Goal: Task Accomplishment & Management: Manage account settings

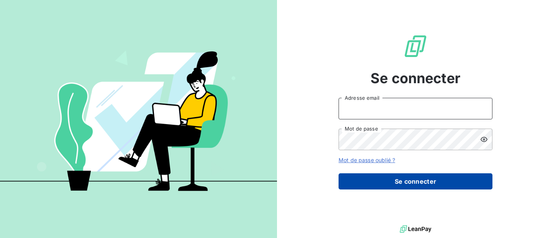
type input "[EMAIL_ADDRESS][DOMAIN_NAME]"
click at [408, 180] on button "Se connecter" at bounding box center [416, 181] width 154 height 16
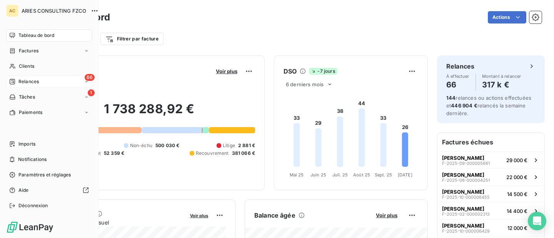
click at [26, 81] on span "Relances" at bounding box center [28, 81] width 20 height 7
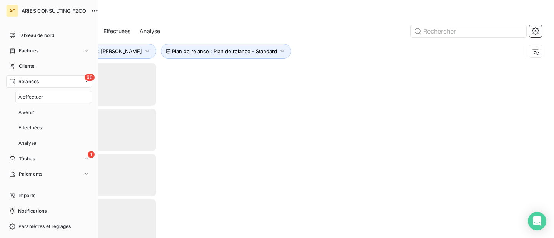
click at [38, 98] on span "À effectuer" at bounding box center [30, 97] width 25 height 7
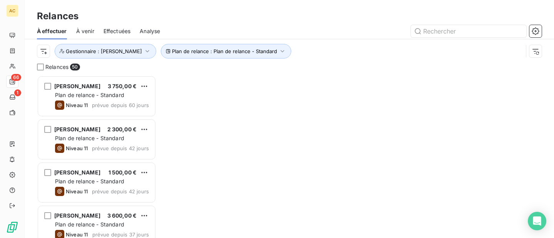
scroll to position [162, 119]
click at [114, 53] on span "Gestionnaire : [PERSON_NAME]" at bounding box center [104, 51] width 76 height 6
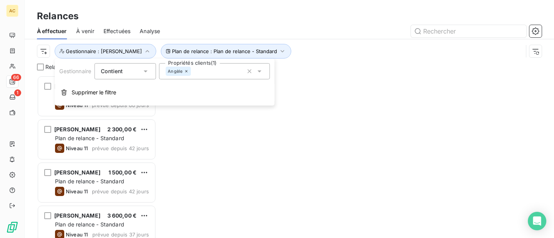
click at [193, 33] on div at bounding box center [355, 31] width 373 height 12
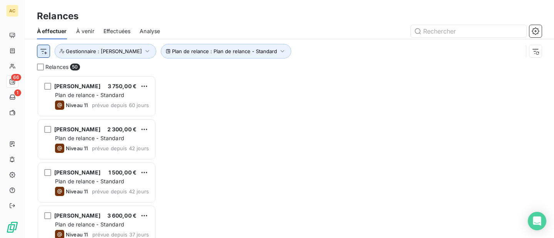
click at [45, 51] on html "AC 66 1 Relances À effectuer À venir Effectuées Analyse Plan de relance : Plan …" at bounding box center [277, 119] width 554 height 238
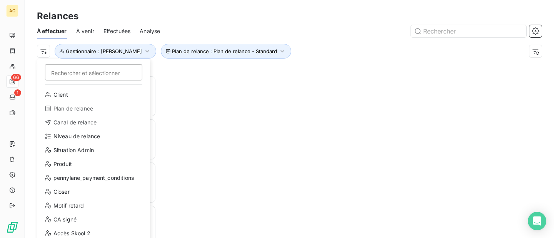
click at [85, 56] on html "AC 66 1 Relances À effectuer À venir Effectuées Analyse Rechercher et sélection…" at bounding box center [277, 119] width 554 height 238
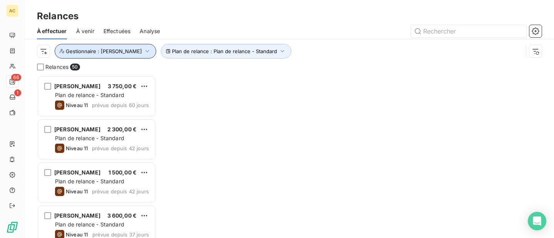
click at [85, 56] on button "Gestionnaire : [PERSON_NAME]" at bounding box center [106, 51] width 102 height 15
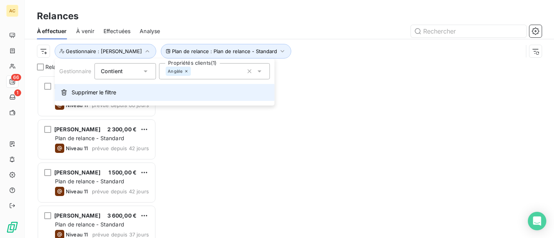
click at [86, 95] on span "Supprimer le filtre" at bounding box center [94, 93] width 45 height 8
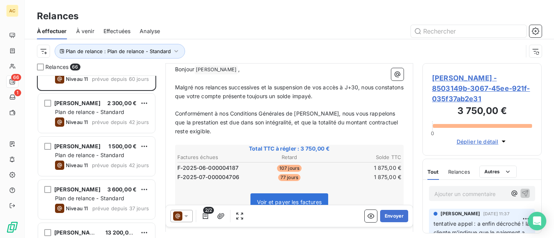
scroll to position [89, 0]
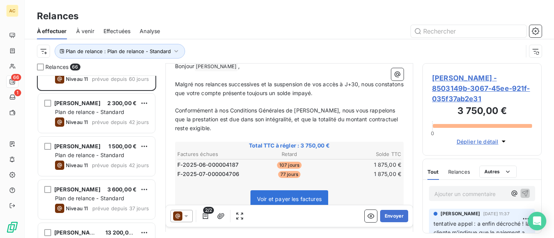
click at [455, 146] on button "Déplier le détail" at bounding box center [483, 141] width 56 height 9
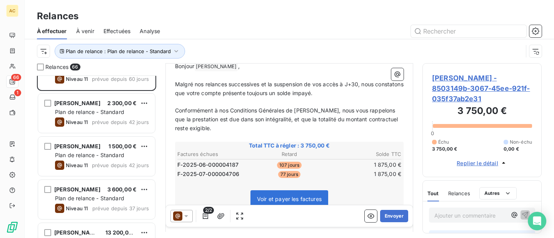
click at [477, 165] on span "Replier le détail" at bounding box center [478, 163] width 42 height 8
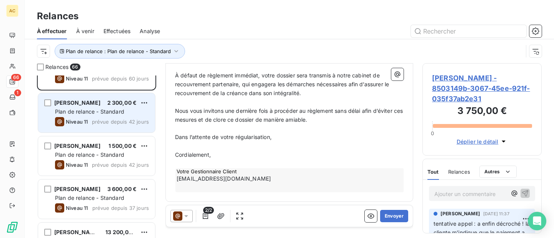
scroll to position [0, 0]
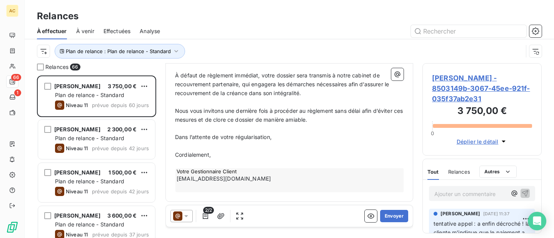
click at [454, 87] on span "[PERSON_NAME] - 8503149b-3067-45ee-921f-035f37ab2e31" at bounding box center [482, 88] width 100 height 31
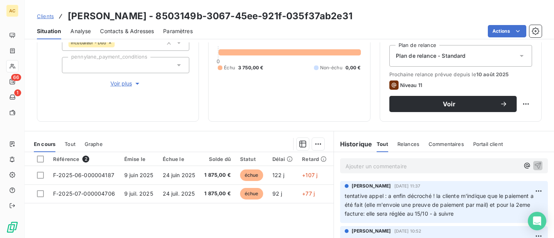
scroll to position [84, 0]
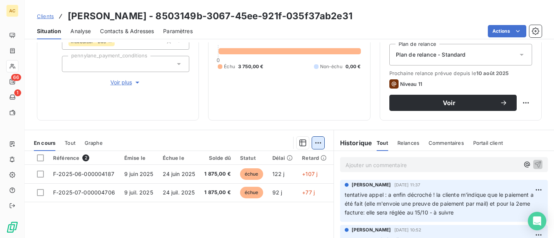
click at [323, 140] on html "AC 66 1 Clients [PERSON_NAME] - 8503149b-3067-45ee-921f-035f37ab2e31 Situation …" at bounding box center [277, 119] width 554 height 238
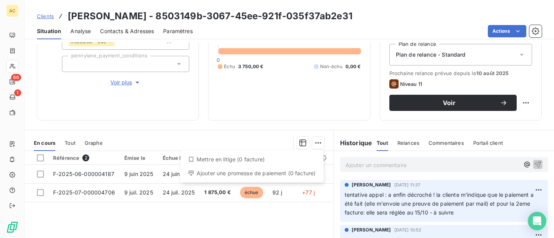
click at [324, 216] on html "AC 66 1 Clients [PERSON_NAME] - 8503149b-3067-45ee-921f-035f37ab2e31 Situation …" at bounding box center [277, 119] width 554 height 238
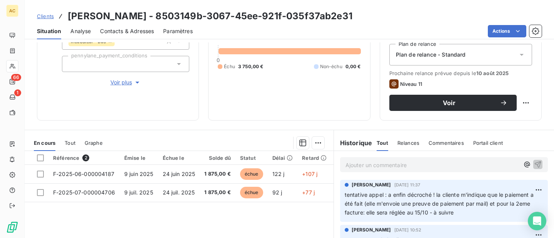
click at [72, 141] on span "Tout" at bounding box center [70, 143] width 11 height 6
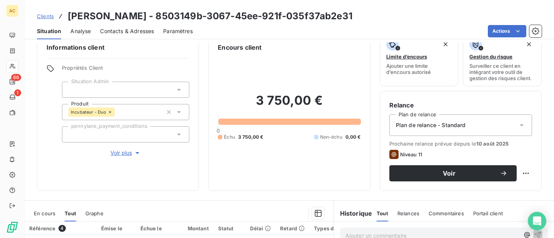
scroll to position [0, 0]
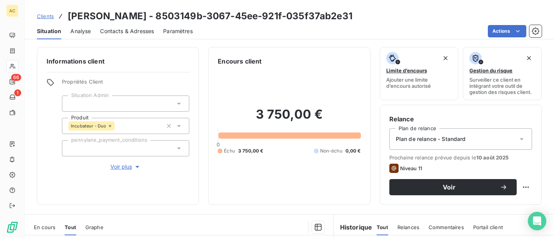
click at [128, 165] on span "Voir plus" at bounding box center [125, 167] width 31 height 8
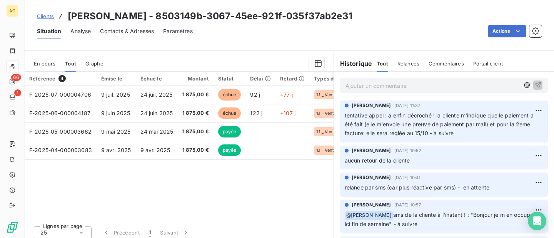
scroll to position [390, 0]
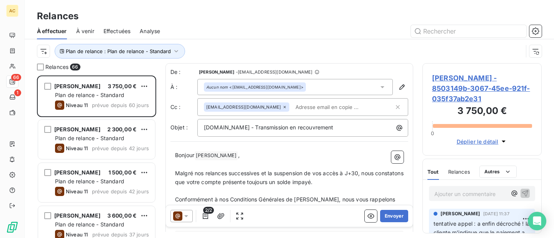
scroll to position [162, 119]
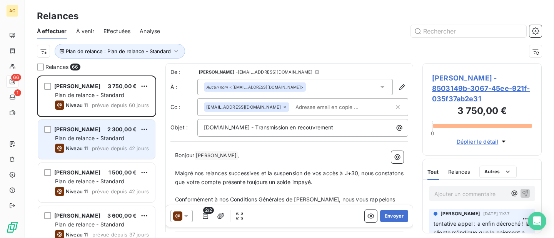
click at [83, 146] on span "Niveau 11" at bounding box center [77, 148] width 22 height 6
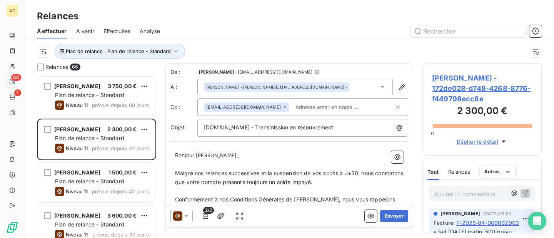
click at [463, 77] on span "[PERSON_NAME] - 172de028-d748-4268-8776-f449798ecc8e" at bounding box center [482, 88] width 100 height 31
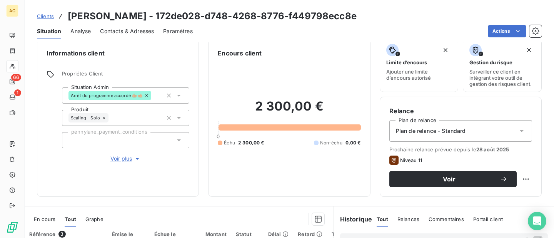
scroll to position [6, 0]
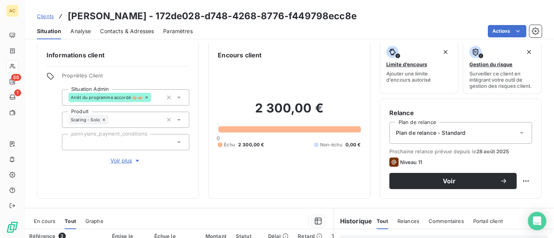
click at [130, 157] on span "Voir plus" at bounding box center [125, 161] width 31 height 8
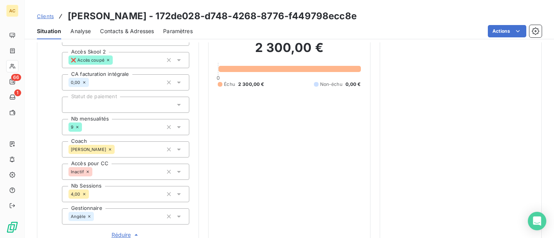
scroll to position [177, 0]
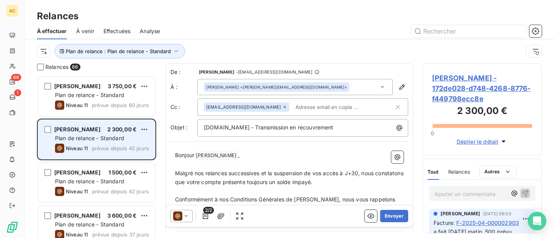
scroll to position [162, 119]
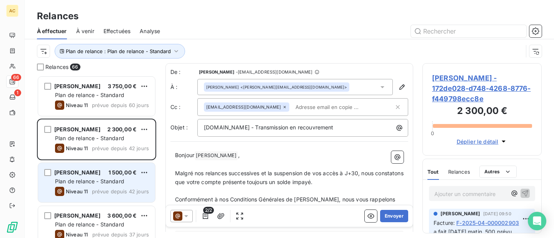
click at [85, 176] on div "[PERSON_NAME]" at bounding box center [77, 173] width 46 height 8
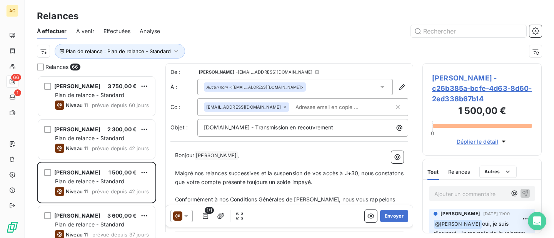
click at [448, 78] on span "[PERSON_NAME] - c26b385a-bcfe-4d63-8d60-2ed338b67b14" at bounding box center [482, 88] width 100 height 31
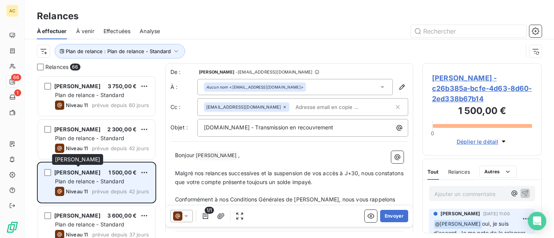
click at [96, 175] on span "[PERSON_NAME]" at bounding box center [77, 172] width 46 height 7
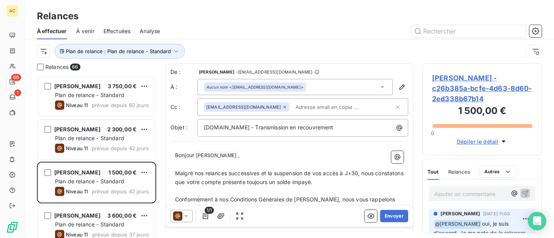
click at [464, 78] on span "[PERSON_NAME] - c26b385a-bcfe-4d63-8d60-2ed338b67b14" at bounding box center [482, 88] width 100 height 31
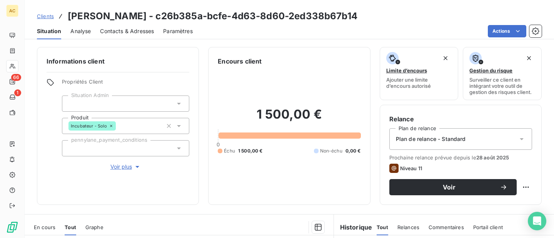
click at [128, 165] on span "Voir plus" at bounding box center [125, 167] width 31 height 8
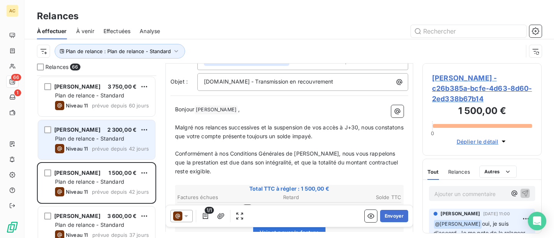
scroll to position [49, 0]
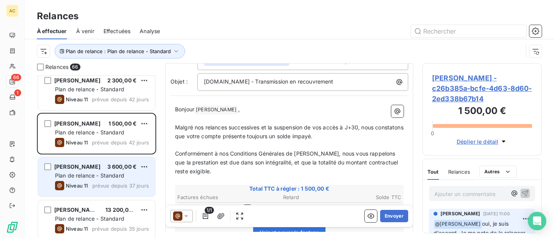
click at [107, 168] on div "[PERSON_NAME] 3 600,00 €" at bounding box center [102, 166] width 94 height 7
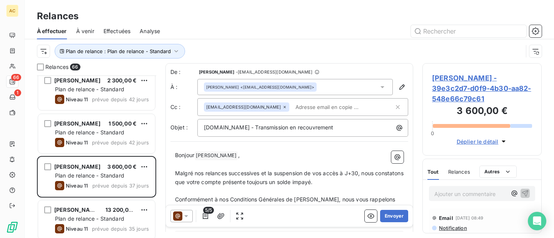
click at [457, 91] on span "[PERSON_NAME] - 39e3c2d7-d0f9-4b30-aa82-548e66c79c61" at bounding box center [482, 88] width 100 height 31
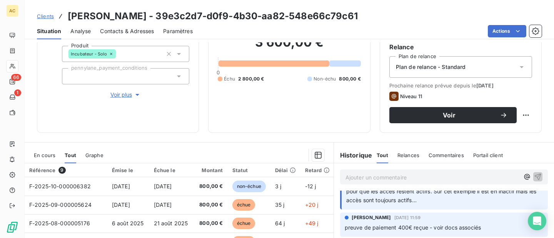
scroll to position [70, 0]
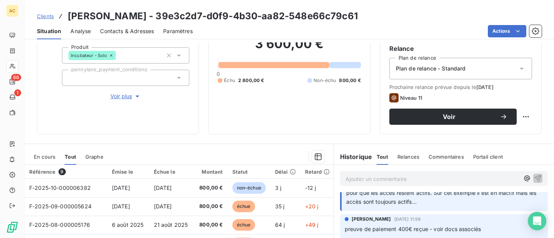
click at [121, 96] on span "Voir plus" at bounding box center [125, 96] width 31 height 8
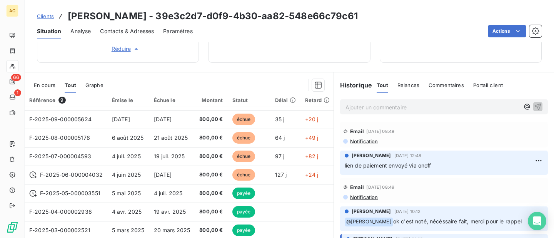
scroll to position [359, 0]
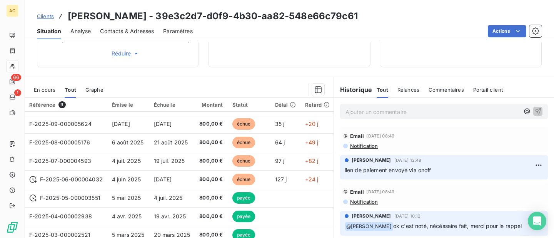
click at [406, 108] on p "Ajouter un commentaire ﻿" at bounding box center [433, 112] width 174 height 10
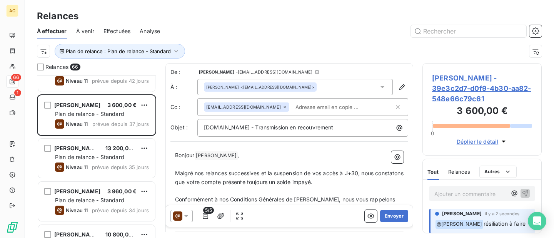
scroll to position [117, 0]
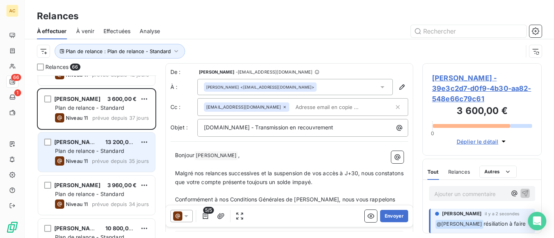
click at [115, 147] on span "Plan de relance - Standard" at bounding box center [89, 150] width 69 height 7
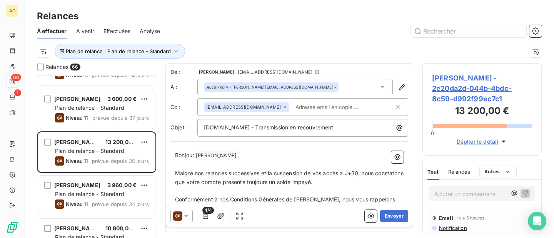
click at [451, 83] on span "[PERSON_NAME] - 2e20da2d-044b-4bdc-8c59-d992f99ec7c1" at bounding box center [482, 88] width 100 height 31
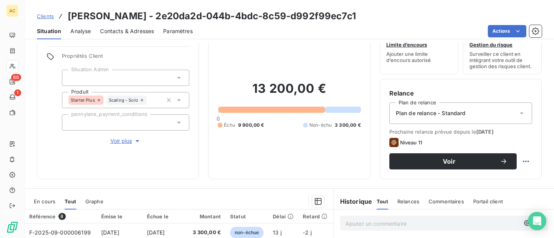
scroll to position [25, 0]
click at [120, 145] on div "Informations client Propriétés Client Situation Admin Produit Starter Plus Scal…" at bounding box center [118, 101] width 162 height 158
click at [118, 141] on span "Voir plus" at bounding box center [125, 141] width 31 height 8
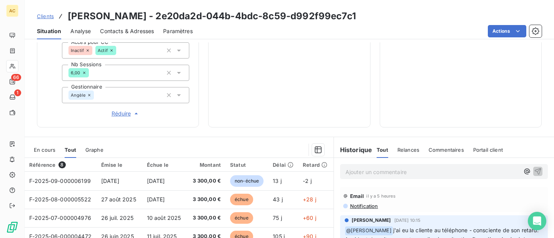
scroll to position [283, 0]
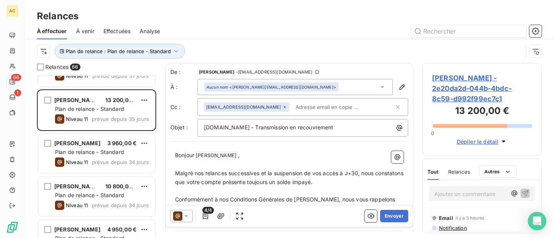
scroll to position [160, 0]
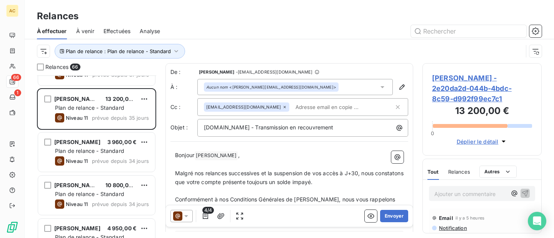
click at [463, 97] on span "[PERSON_NAME] - 2e20da2d-044b-4bdc-8c59-d992f99ec7c1" at bounding box center [482, 88] width 100 height 31
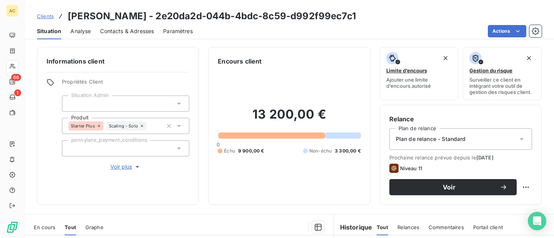
click at [126, 167] on span "Voir plus" at bounding box center [125, 167] width 31 height 8
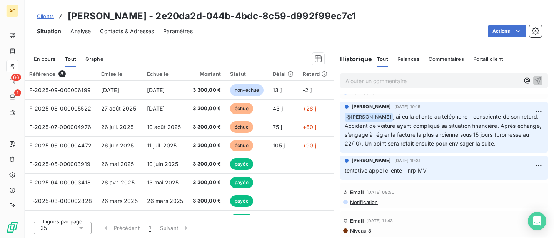
scroll to position [24, 0]
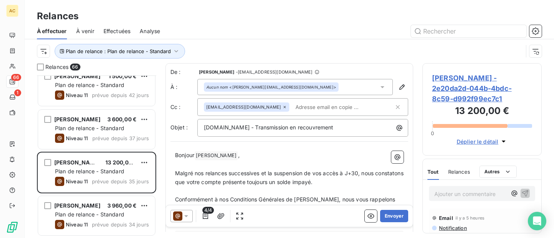
scroll to position [122, 0]
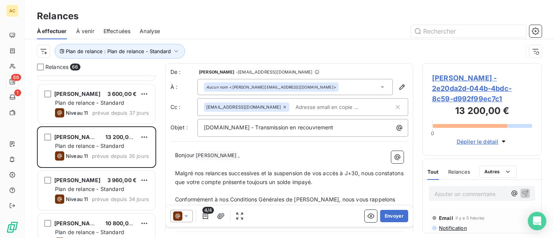
click at [86, 189] on span "Plan de relance - Standard" at bounding box center [89, 189] width 69 height 7
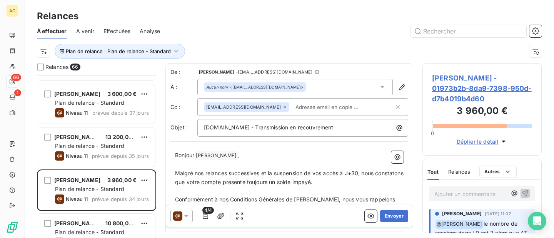
click at [470, 95] on span "[PERSON_NAME] - 01973b2b-8da9-7398-950d-d7b4019b4d60" at bounding box center [482, 88] width 100 height 31
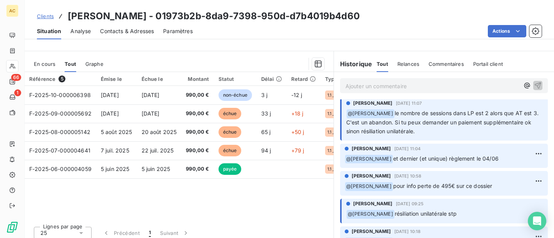
scroll to position [164, 0]
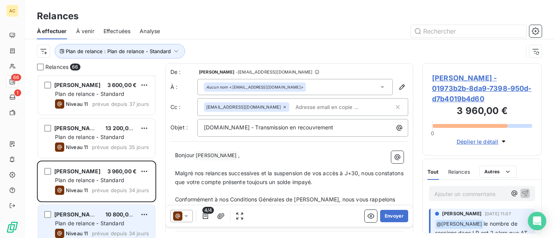
scroll to position [181, 0]
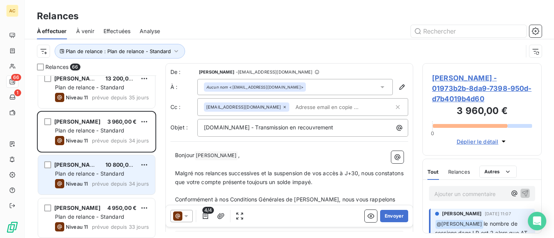
click at [101, 178] on div "[PERSON_NAME] 10 800,00 € Plan de relance - Standard Niveau 11 prévue depuis 34…" at bounding box center [96, 174] width 117 height 39
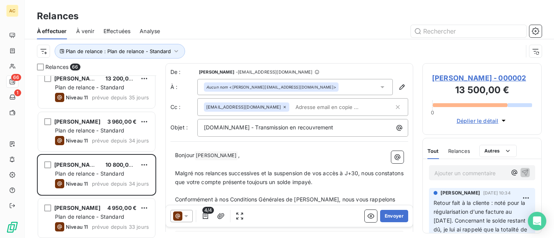
click at [450, 77] on span "[PERSON_NAME] - 000002" at bounding box center [482, 78] width 100 height 10
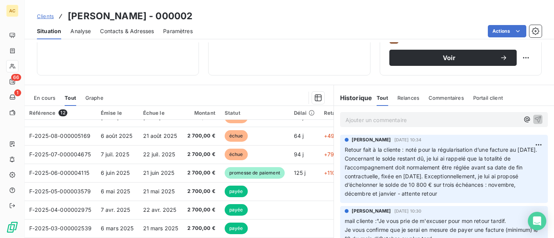
scroll to position [110, 0]
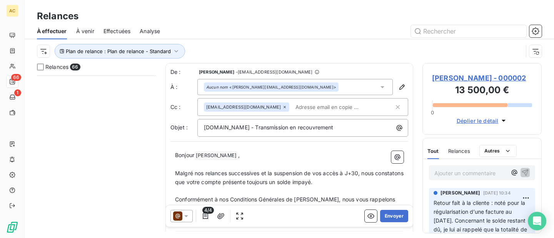
scroll to position [245, 0]
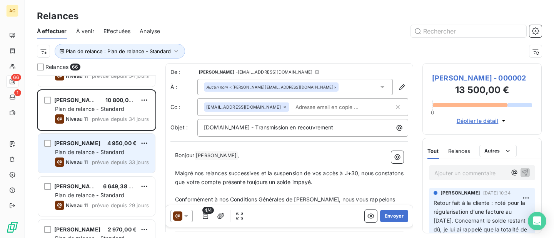
click at [109, 149] on span "Plan de relance - Standard" at bounding box center [89, 152] width 69 height 7
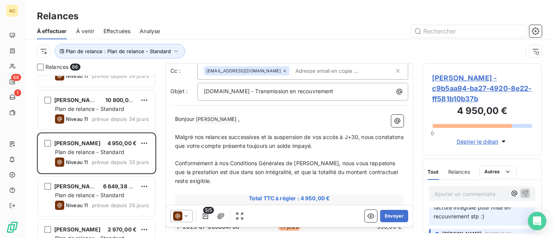
scroll to position [23, 0]
click at [462, 89] on span "[PERSON_NAME] - c9b5aa94-ba27-4920-8e22-ff581b10b37b" at bounding box center [482, 88] width 100 height 31
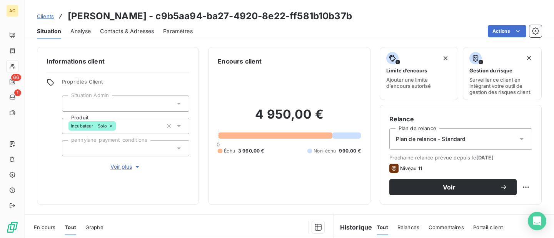
scroll to position [152, 0]
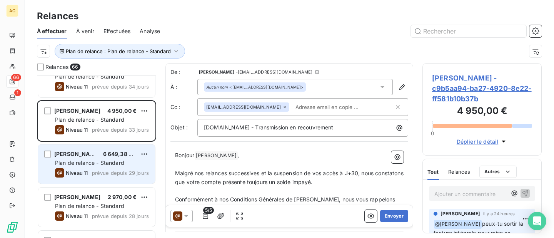
scroll to position [278, 0]
click at [102, 169] on span "prévue depuis 29 jours" at bounding box center [120, 172] width 57 height 6
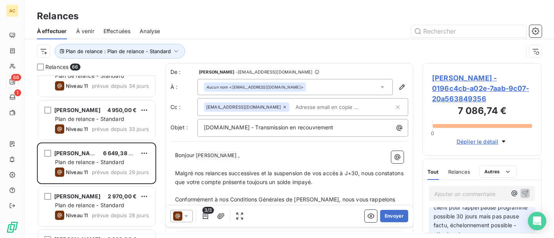
scroll to position [156, 0]
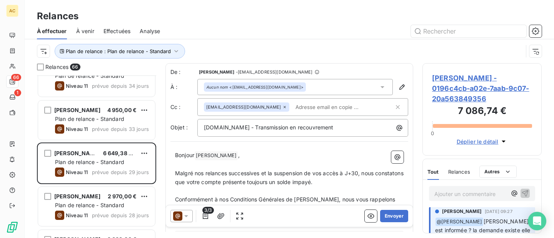
click at [459, 82] on span "[PERSON_NAME] - 0196c4cb-a02e-7aab-9c07-20a563849356" at bounding box center [482, 88] width 100 height 31
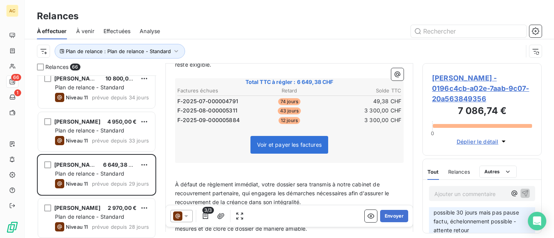
scroll to position [289, 0]
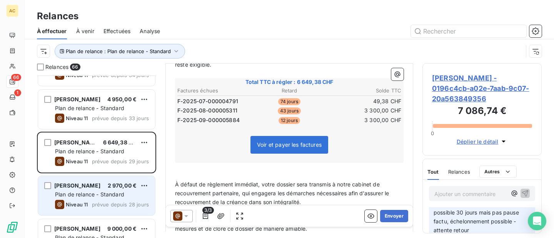
click at [79, 191] on span "Plan de relance - Standard" at bounding box center [89, 194] width 69 height 7
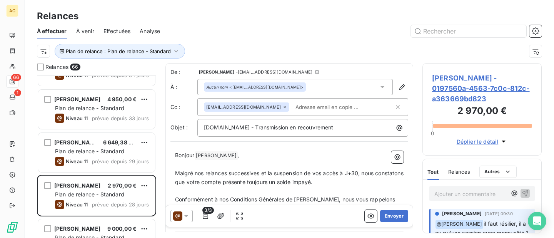
click at [449, 79] on span "[PERSON_NAME] - 0197560a-4563-7c0c-812c-a363669bd823" at bounding box center [482, 88] width 100 height 31
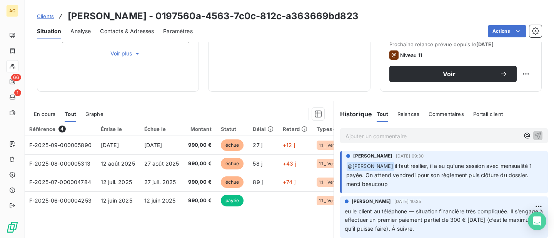
scroll to position [114, 0]
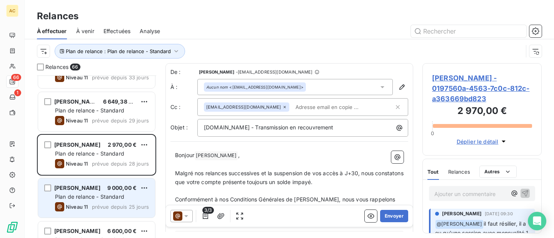
scroll to position [358, 0]
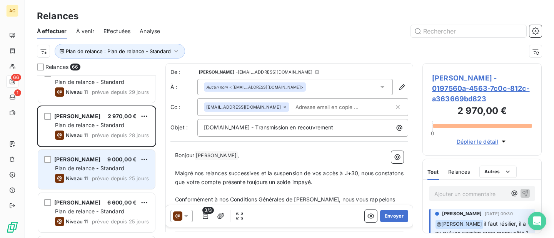
click at [105, 160] on div "[PERSON_NAME] 9 000,00 €" at bounding box center [102, 159] width 94 height 7
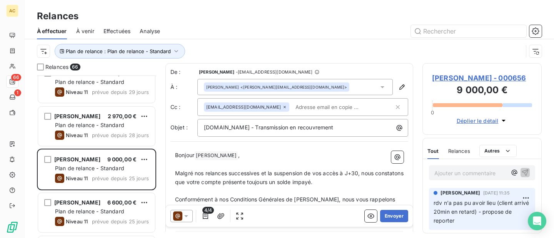
click at [446, 81] on span "[PERSON_NAME] - 000656" at bounding box center [482, 78] width 100 height 10
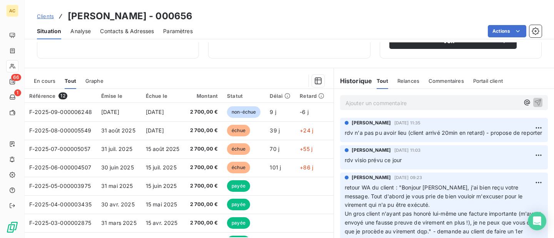
click at [385, 103] on p "Ajouter un commentaire ﻿" at bounding box center [433, 103] width 174 height 10
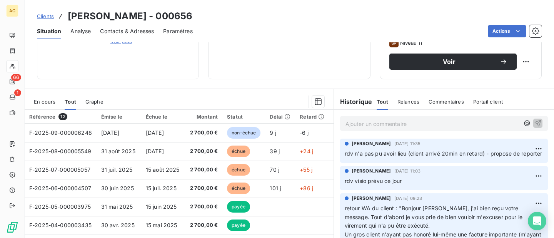
scroll to position [118, 0]
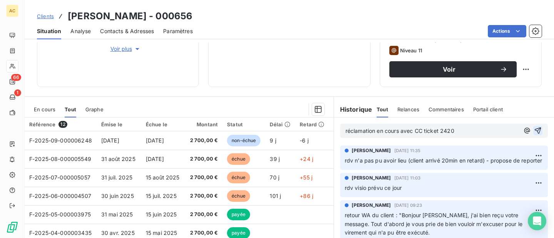
click at [539, 129] on icon "button" at bounding box center [538, 131] width 8 height 8
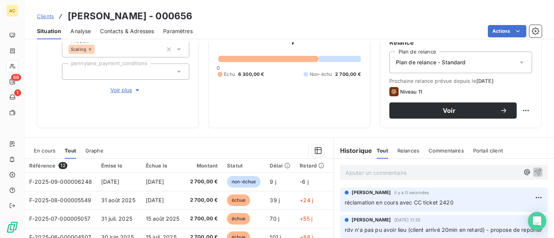
scroll to position [72, 0]
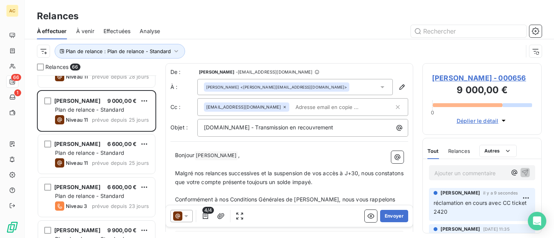
scroll to position [418, 0]
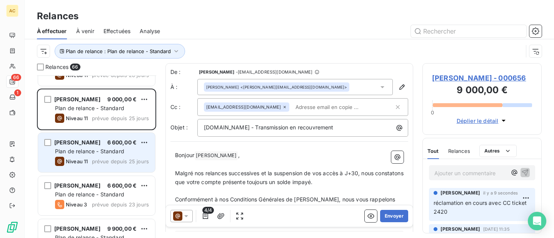
click at [105, 156] on div "Assa Sacko 6 600,00 € Plan de relance - Standard Niveau 11 prévue depuis 25 jou…" at bounding box center [96, 152] width 117 height 39
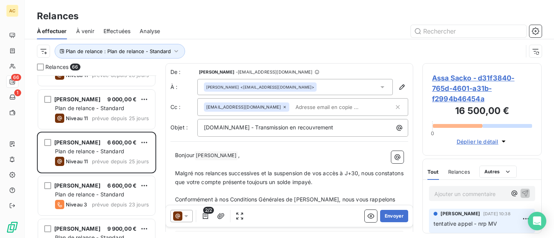
click at [444, 83] on span "Assa Sacko - d31f3840-765d-4601-a31b-f2994b46454a" at bounding box center [482, 88] width 100 height 31
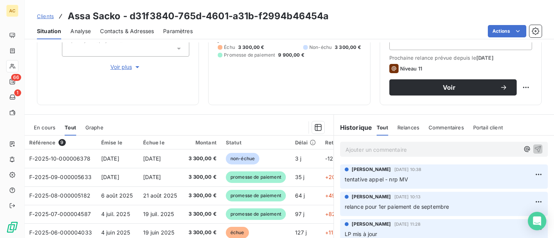
scroll to position [98, 0]
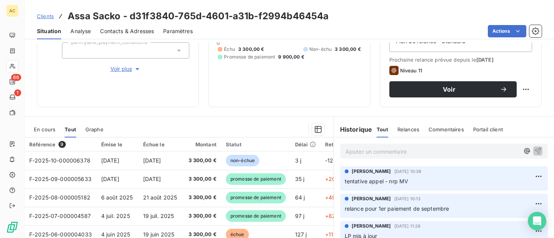
click at [123, 72] on span "Voir plus" at bounding box center [125, 69] width 31 height 8
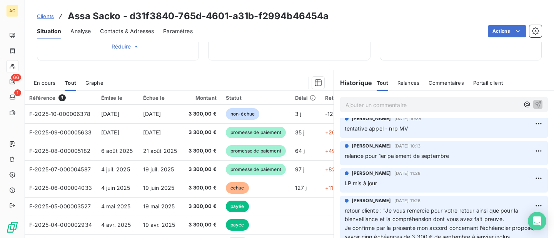
scroll to position [0, 0]
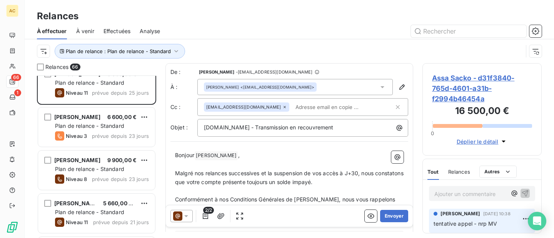
scroll to position [509, 0]
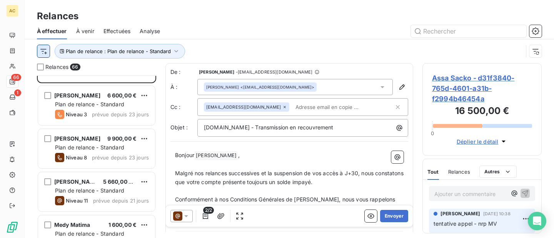
click at [43, 53] on html "AC 66 1 Relances À effectuer À venir Effectuées Analyse Plan de relance : Plan …" at bounding box center [277, 119] width 554 height 238
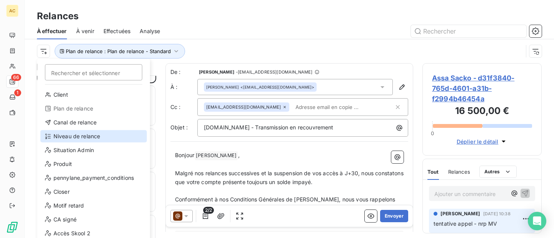
click at [70, 134] on div "Niveau de relance" at bounding box center [93, 136] width 107 height 12
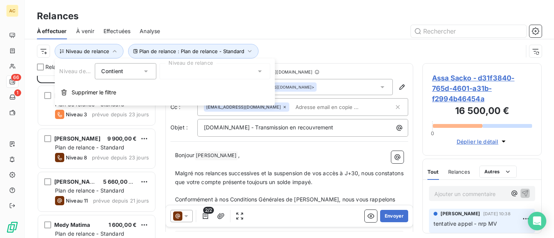
click at [185, 70] on div at bounding box center [214, 71] width 111 height 16
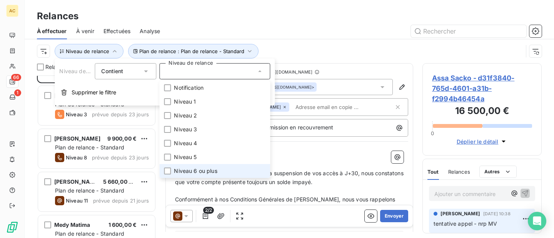
click at [184, 170] on span "Niveau 6 ou plus" at bounding box center [195, 171] width 43 height 8
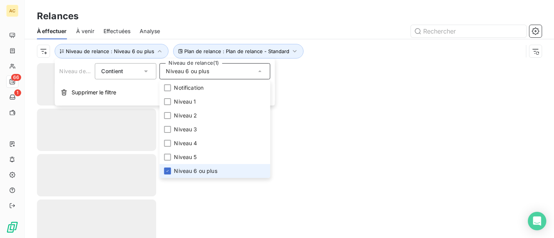
click at [182, 19] on div "Relances" at bounding box center [290, 16] width 530 height 14
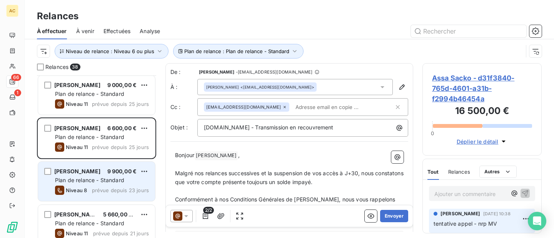
scroll to position [476, 0]
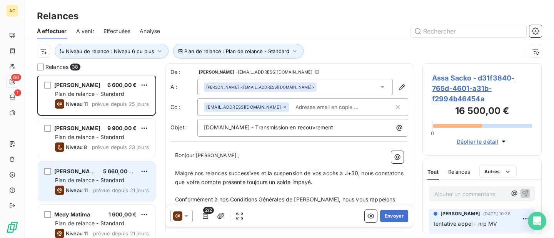
click at [72, 178] on span "Plan de relance - Standard" at bounding box center [89, 180] width 69 height 7
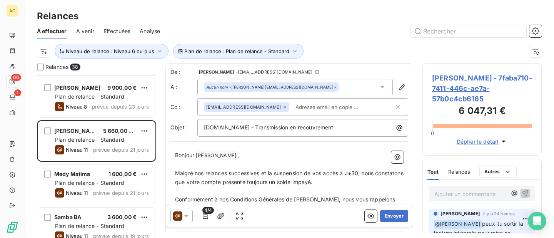
scroll to position [545, 0]
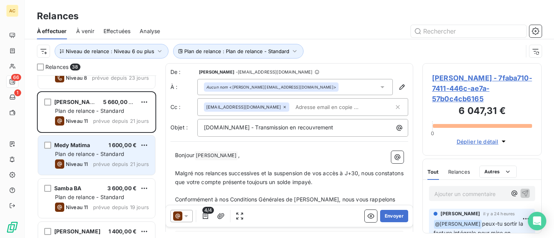
click at [107, 156] on span "Plan de relance - Standard" at bounding box center [89, 154] width 69 height 7
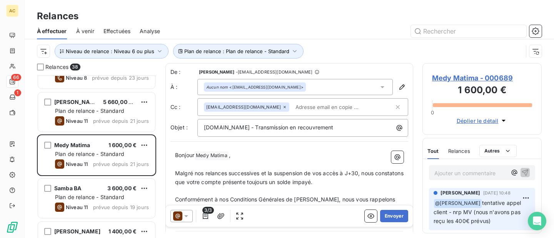
click at [452, 78] on span "Medy Matima - 000689" at bounding box center [482, 78] width 100 height 10
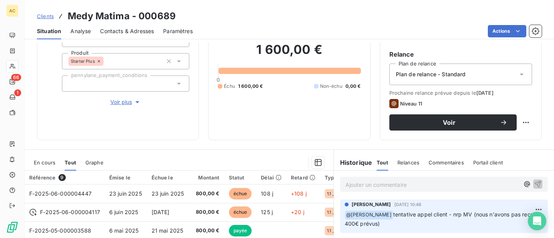
scroll to position [54, 0]
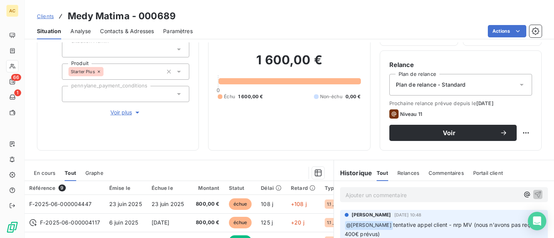
click at [132, 112] on span "Voir plus" at bounding box center [125, 113] width 31 height 8
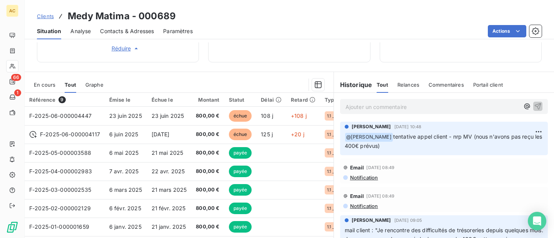
scroll to position [390, 0]
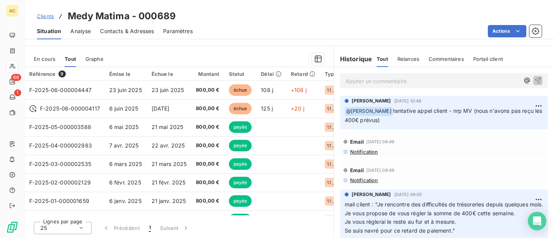
click at [355, 77] on p "Ajouter un commentaire ﻿" at bounding box center [433, 81] width 174 height 10
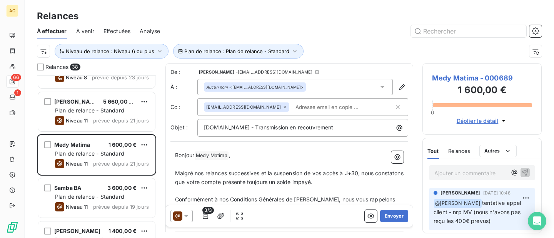
scroll to position [576, 0]
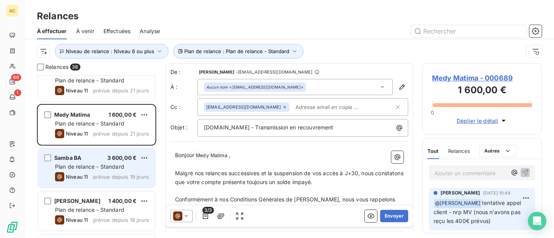
click at [97, 172] on div "Niveau 11 prévue depuis 19 jours" at bounding box center [102, 176] width 94 height 9
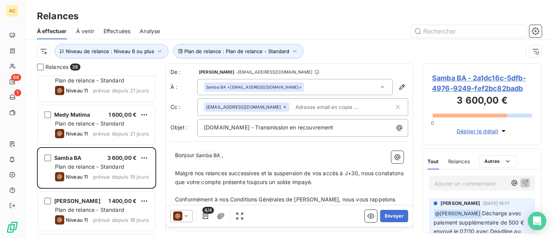
click at [470, 77] on span "Samba BA - 2a1dc16c-5dfb-4976-9249-fef2bc82badb" at bounding box center [482, 83] width 100 height 21
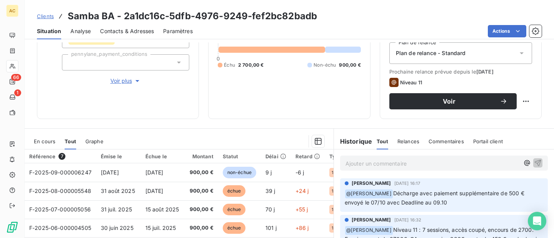
scroll to position [87, 0]
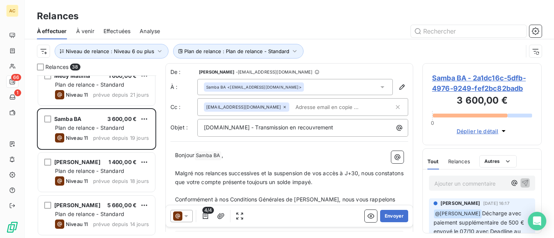
scroll to position [616, 0]
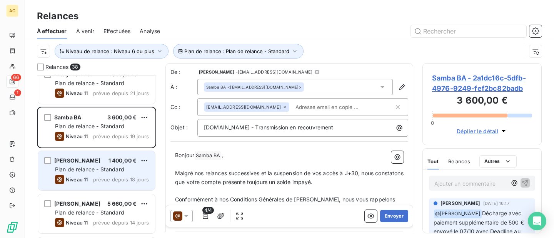
click at [89, 172] on span "Plan de relance - Standard" at bounding box center [89, 169] width 69 height 7
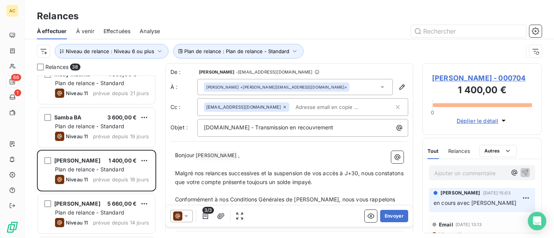
click at [460, 78] on span "[PERSON_NAME] - 000704" at bounding box center [482, 78] width 100 height 10
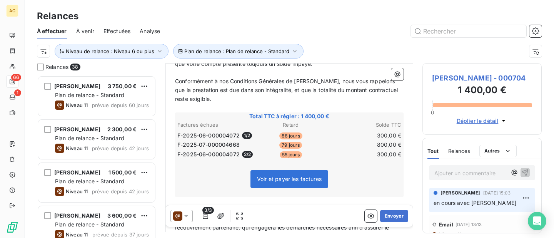
scroll to position [129, 0]
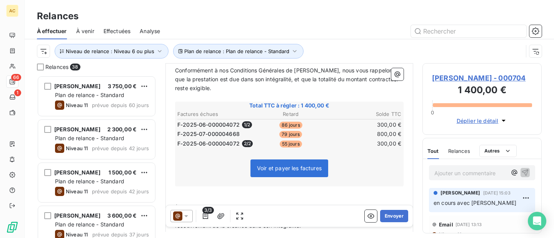
click at [455, 76] on span "[PERSON_NAME] - 000704" at bounding box center [482, 78] width 100 height 10
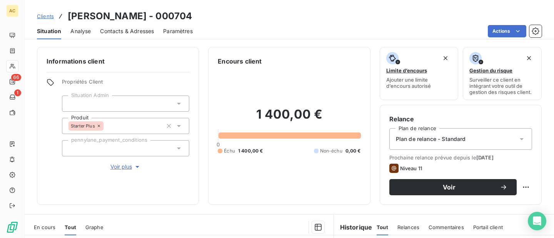
click at [455, 76] on button "Limite d’encours Ajouter une limite d’encours autorisé" at bounding box center [419, 73] width 79 height 53
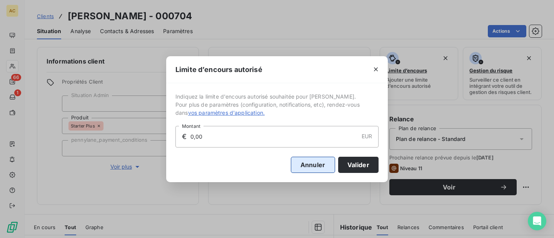
click at [315, 165] on button "Annuler" at bounding box center [313, 165] width 44 height 16
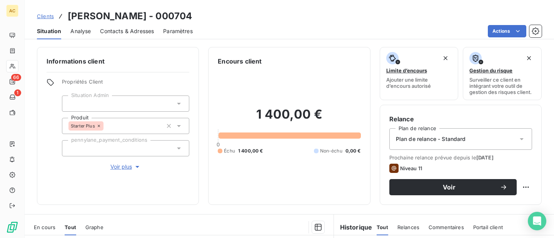
click at [122, 166] on span "Voir plus" at bounding box center [125, 167] width 31 height 8
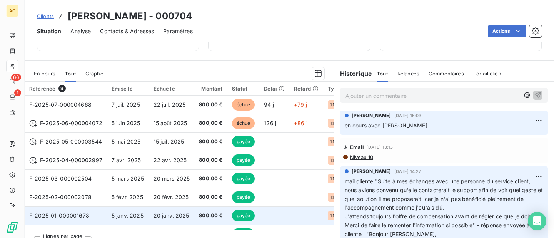
scroll to position [374, 0]
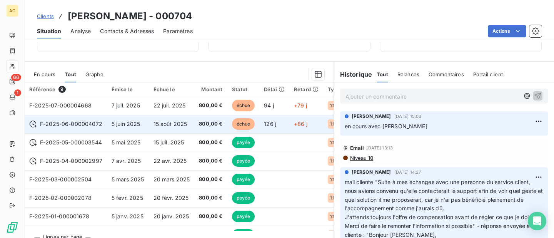
click at [202, 124] on span "800,00 €" at bounding box center [210, 124] width 23 height 8
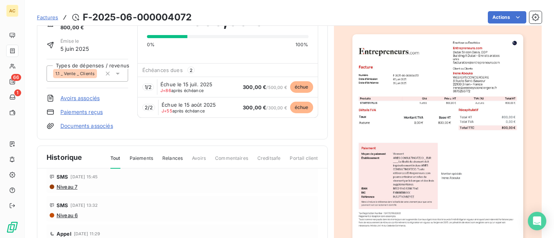
scroll to position [114, 0]
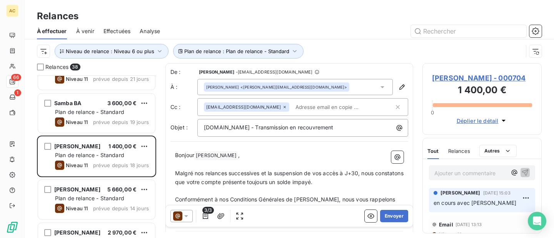
scroll to position [655, 0]
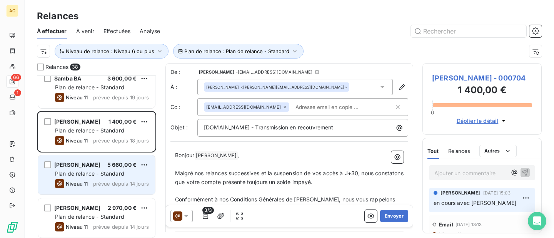
click at [105, 174] on span "Plan de relance - Standard" at bounding box center [89, 173] width 69 height 7
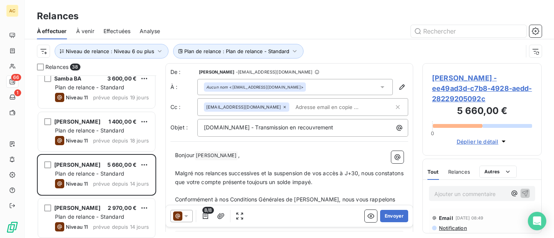
click at [470, 91] on span "[PERSON_NAME] - ee49ad3d-c7b8-4928-aedd-28229205092c" at bounding box center [482, 88] width 100 height 31
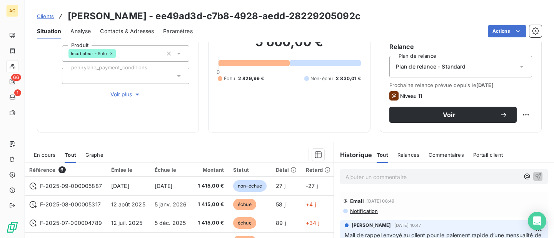
scroll to position [57, 0]
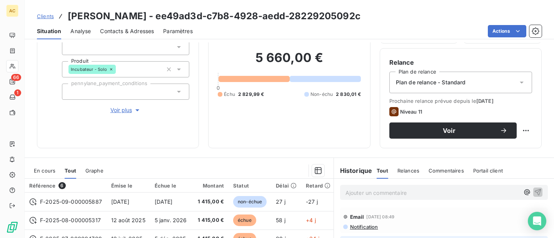
click at [129, 107] on span "Voir plus" at bounding box center [125, 110] width 31 height 8
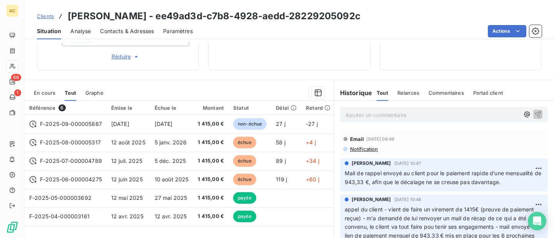
scroll to position [390, 0]
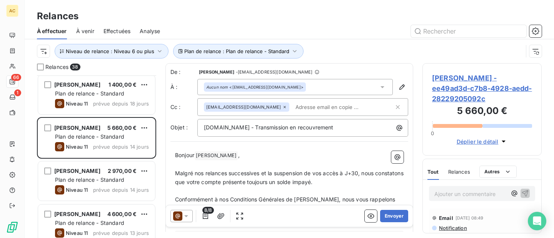
scroll to position [720, 0]
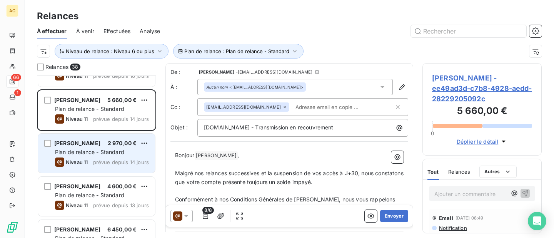
click at [98, 150] on span "Plan de relance - Standard" at bounding box center [89, 152] width 69 height 7
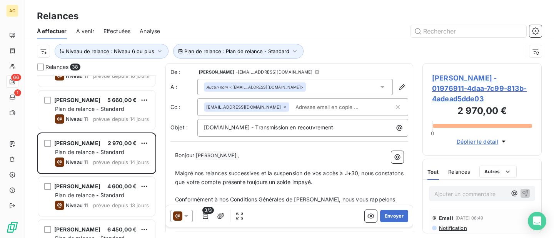
click at [472, 86] on span "[PERSON_NAME] - 01976911-4daa-7c99-813b-4adead5dde03" at bounding box center [482, 88] width 100 height 31
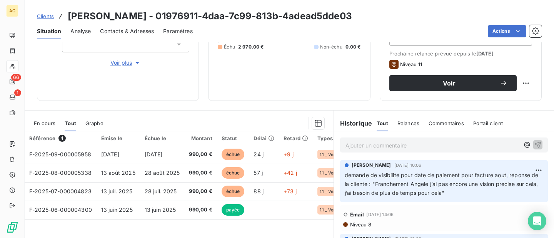
scroll to position [103, 0]
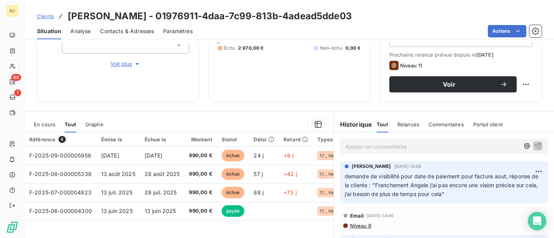
click at [128, 64] on span "Voir plus" at bounding box center [125, 64] width 31 height 8
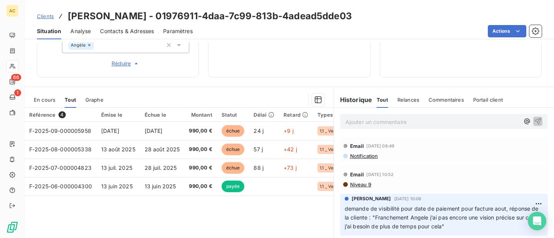
scroll to position [354, 0]
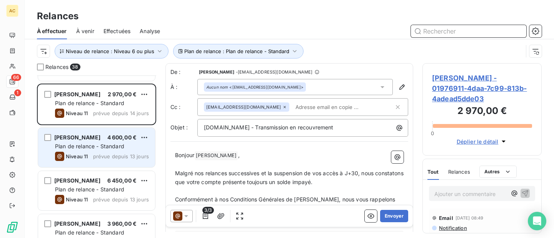
scroll to position [787, 0]
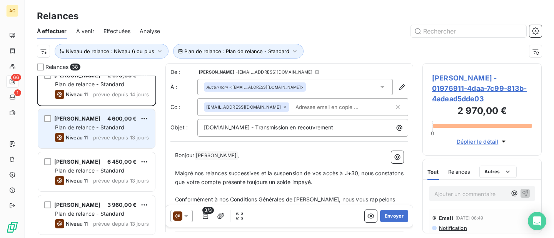
click at [99, 124] on span "Plan de relance - Standard" at bounding box center [89, 127] width 69 height 7
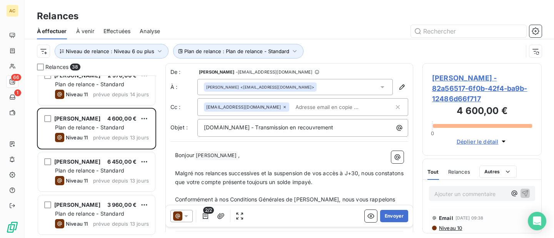
click at [442, 79] on span "[PERSON_NAME] - 82a56517-6f0b-42f4-ba9b-12486d66f717" at bounding box center [482, 88] width 100 height 31
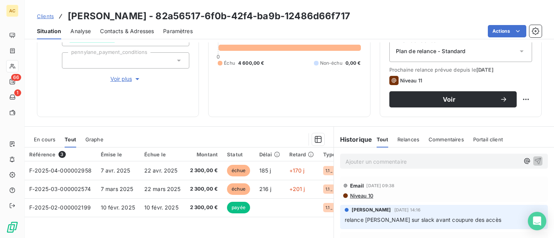
scroll to position [84, 0]
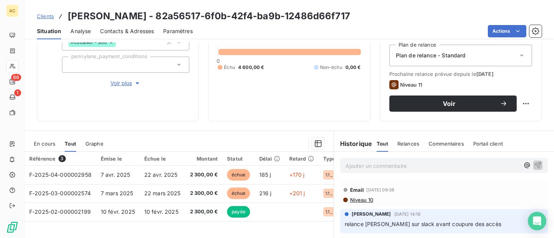
click at [130, 83] on span "Voir plus" at bounding box center [125, 83] width 31 height 8
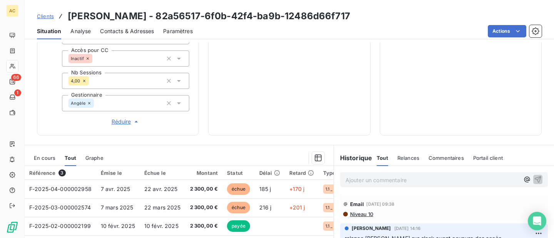
scroll to position [292, 0]
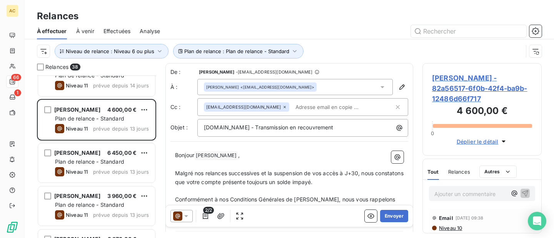
scroll to position [798, 0]
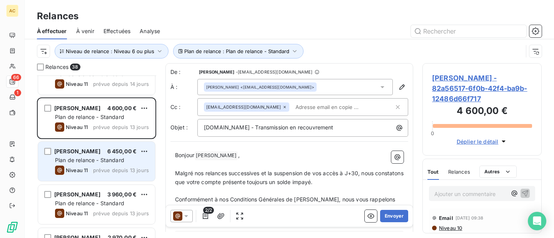
click at [104, 152] on div "[PERSON_NAME] 6 450,00 €" at bounding box center [102, 151] width 94 height 7
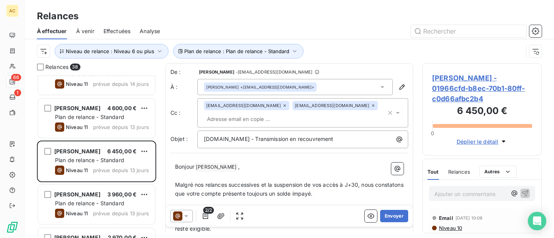
click at [454, 92] on span "[PERSON_NAME] - 01966cfd-b8ec-70b1-80ff-c0d66afbc2b4" at bounding box center [482, 88] width 100 height 31
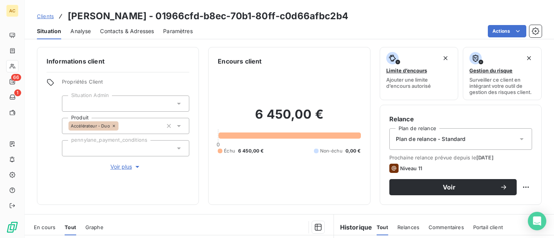
click at [130, 167] on span "Voir plus" at bounding box center [125, 167] width 31 height 8
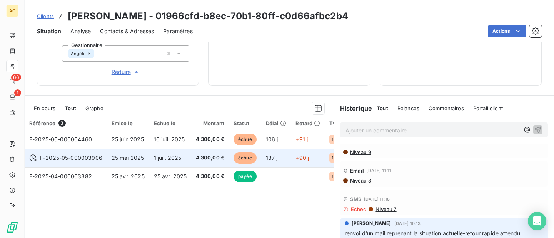
scroll to position [15, 0]
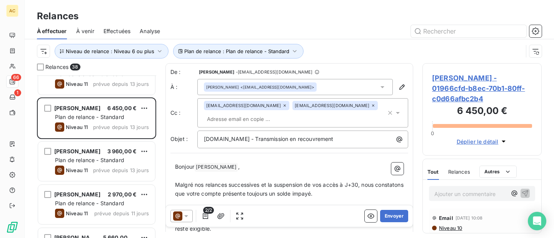
scroll to position [844, 0]
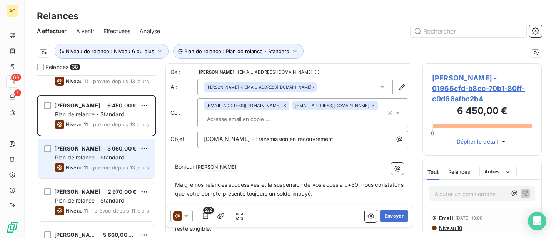
click at [90, 159] on span "Plan de relance - Standard" at bounding box center [89, 157] width 69 height 7
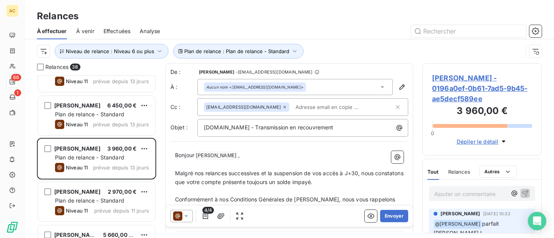
click at [463, 98] on span "[PERSON_NAME] - 0196a0ef-0b61-7ad5-9b45-ae5decf589ee" at bounding box center [482, 88] width 100 height 31
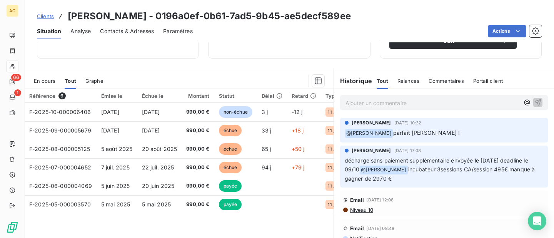
scroll to position [168, 0]
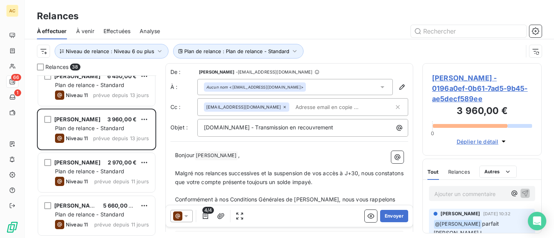
scroll to position [907, 0]
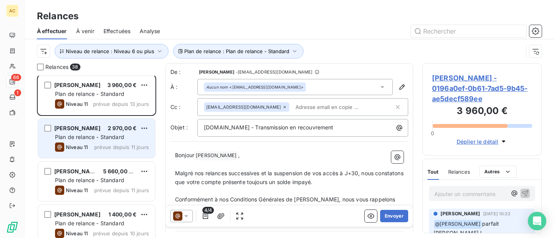
click at [96, 147] on span "prévue depuis 11 jours" at bounding box center [121, 147] width 55 height 6
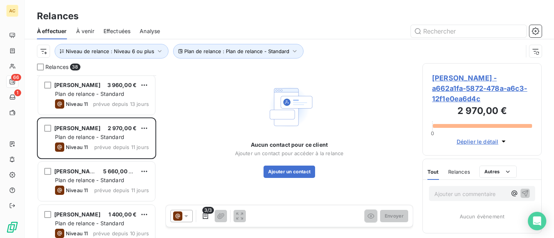
click at [481, 79] on span "[PERSON_NAME] - a662a1fa-5872-478a-a6c3-12f1e0ea6d4c" at bounding box center [482, 88] width 100 height 31
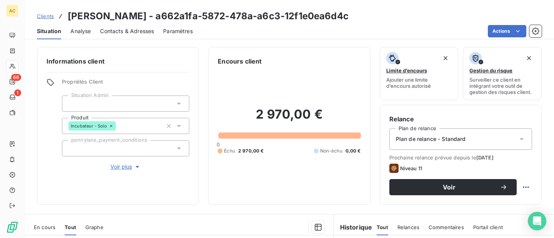
click at [132, 165] on span "Voir plus" at bounding box center [125, 167] width 31 height 8
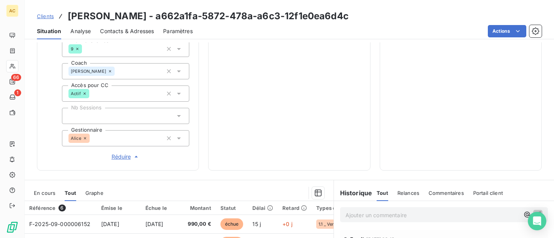
scroll to position [253, 0]
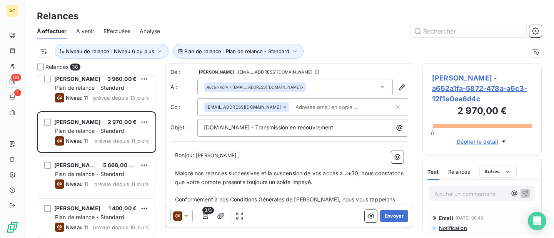
scroll to position [937, 0]
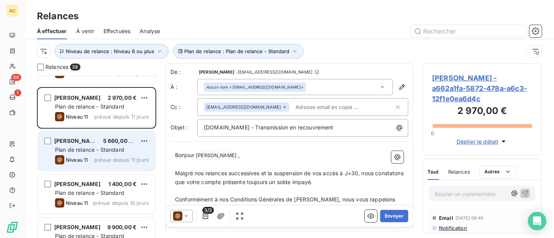
click at [95, 146] on span "Plan de relance - Standard" at bounding box center [89, 149] width 69 height 7
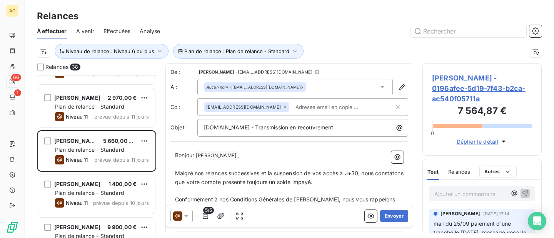
click at [458, 80] on span "[PERSON_NAME] - 0196afee-5d19-7f43-b2ca-ac540f05711a" at bounding box center [482, 88] width 100 height 31
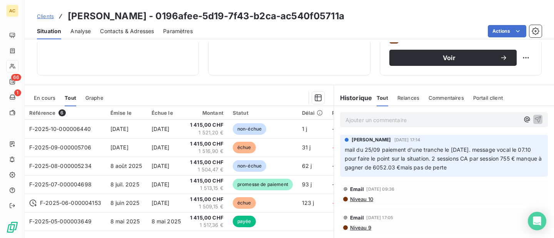
scroll to position [168, 0]
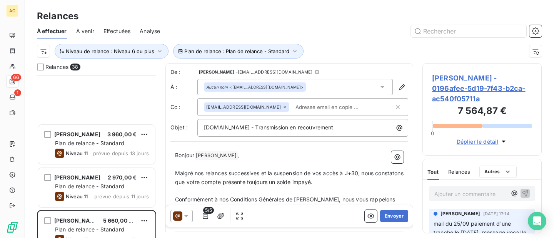
scroll to position [968, 0]
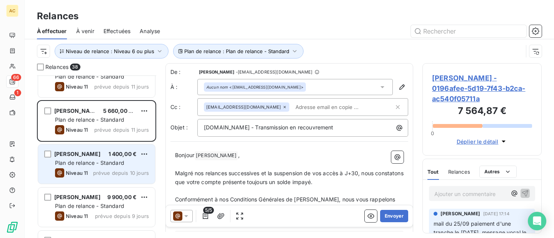
click at [92, 164] on span "Plan de relance - Standard" at bounding box center [89, 162] width 69 height 7
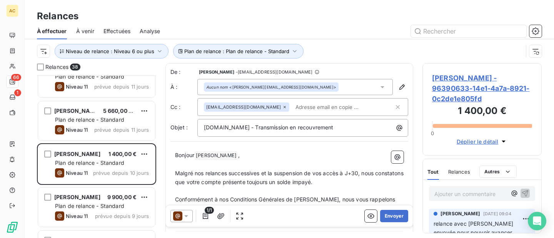
click at [464, 76] on span "[PERSON_NAME] - 96390633-14e1-4a7a-8921-0c2de1e805fd" at bounding box center [482, 88] width 100 height 31
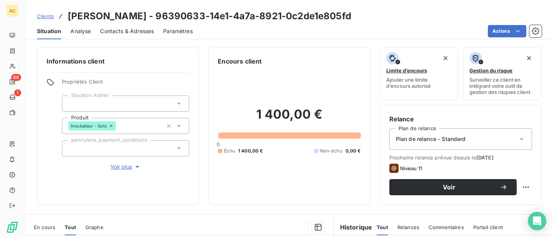
click at [115, 165] on span "Voir plus" at bounding box center [125, 167] width 31 height 8
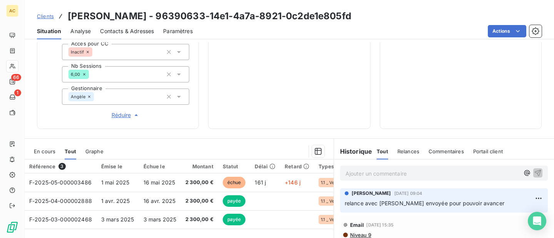
scroll to position [299, 0]
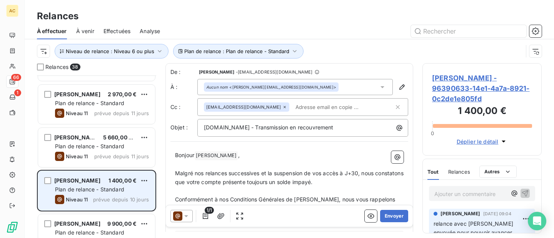
scroll to position [968, 0]
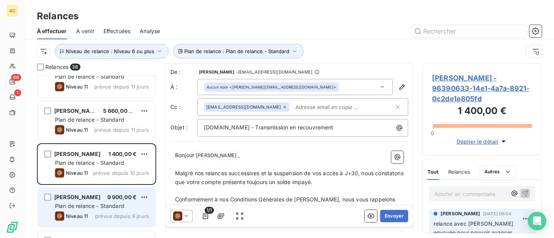
click at [101, 206] on span "Plan de relance - Standard" at bounding box center [89, 206] width 69 height 7
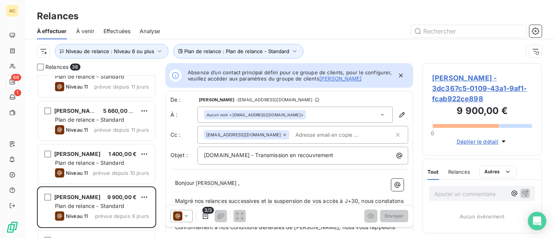
click at [469, 81] on span "[PERSON_NAME] - 3dc367c5-0109-43a1-9af1-fcab922ce898" at bounding box center [482, 88] width 100 height 31
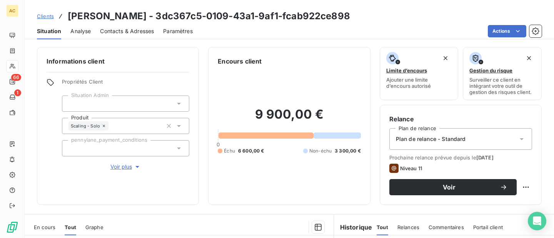
click at [126, 172] on div "Informations client Propriétés Client Situation Admin Produit Scaling - Solo pe…" at bounding box center [118, 126] width 162 height 158
click at [119, 163] on span "Voir plus" at bounding box center [125, 167] width 31 height 8
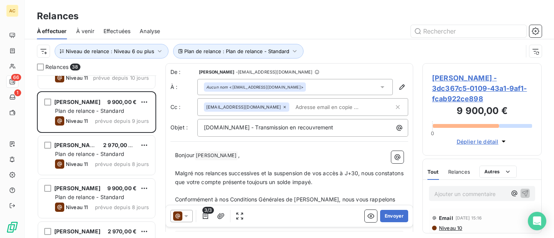
scroll to position [1071, 0]
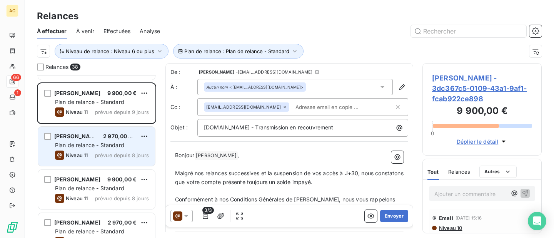
click at [88, 143] on span "Plan de relance - Standard" at bounding box center [89, 145] width 69 height 7
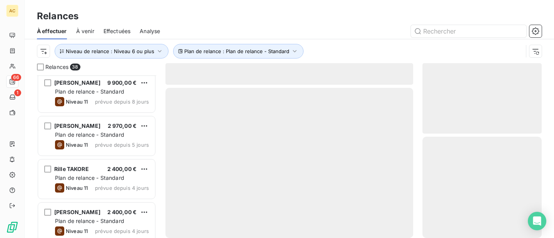
scroll to position [1076, 0]
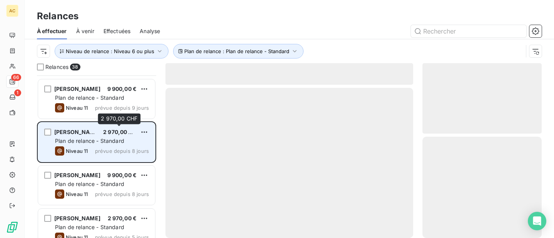
click at [106, 132] on span "2 970,00 CHF" at bounding box center [121, 132] width 36 height 7
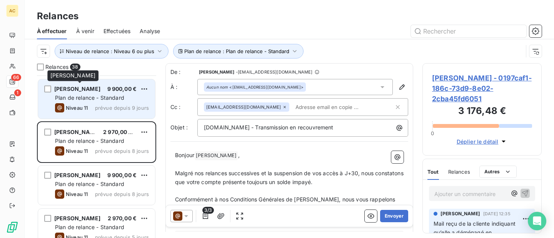
click at [79, 90] on span "[PERSON_NAME]" at bounding box center [77, 88] width 46 height 7
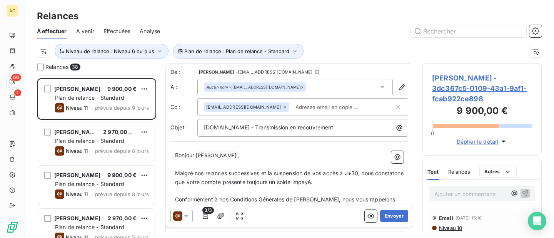
click at [465, 85] on span "[PERSON_NAME] - 3dc367c5-0109-43a1-9af1-fcab922ce898" at bounding box center [482, 88] width 100 height 31
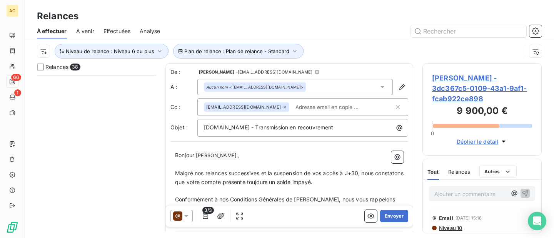
scroll to position [1080, 0]
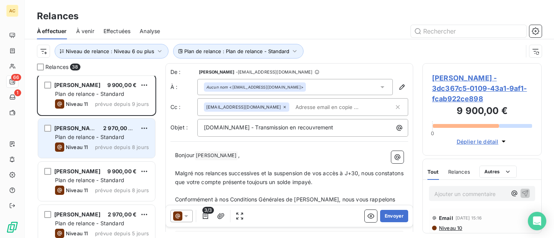
click at [99, 142] on div "Niveau 11 prévue depuis 8 jours" at bounding box center [102, 146] width 94 height 9
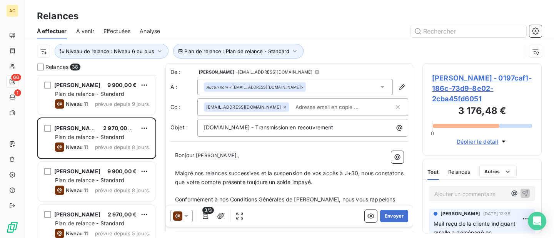
click at [472, 82] on span "[PERSON_NAME] - 0197caf1-186c-73d9-8e02-2cba45fd6051" at bounding box center [482, 88] width 100 height 31
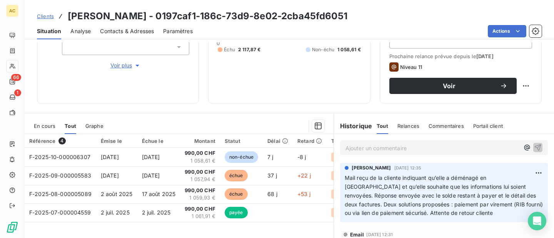
scroll to position [100, 0]
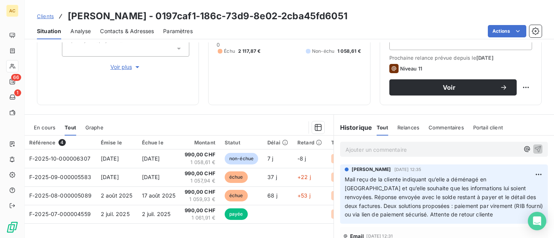
click at [116, 65] on span "Voir plus" at bounding box center [125, 67] width 31 height 8
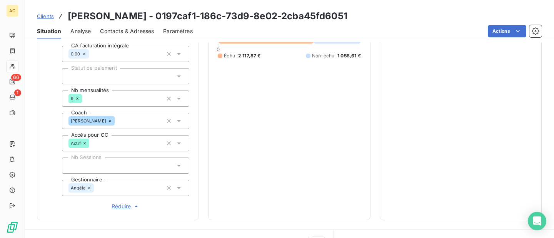
scroll to position [205, 0]
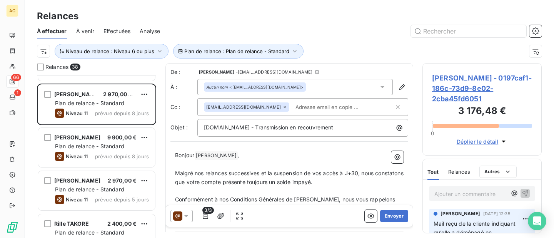
scroll to position [1113, 0]
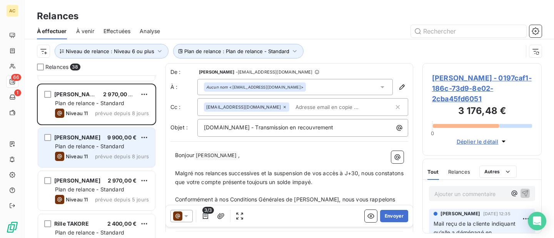
click at [93, 146] on span "Plan de relance - Standard" at bounding box center [89, 146] width 69 height 7
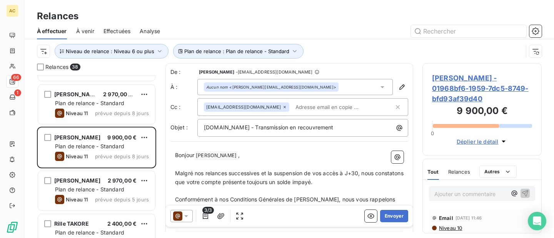
click at [476, 89] on span "[PERSON_NAME] - 01968bf6-1959-7dc5-8749-bfd93af39d40" at bounding box center [482, 88] width 100 height 31
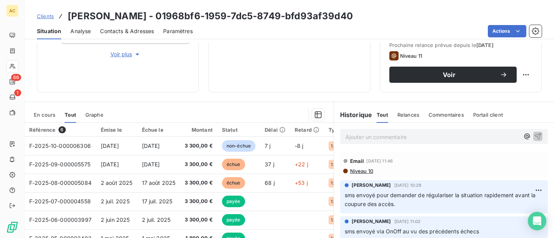
scroll to position [112, 0]
click at [136, 55] on icon "button" at bounding box center [138, 54] width 8 height 8
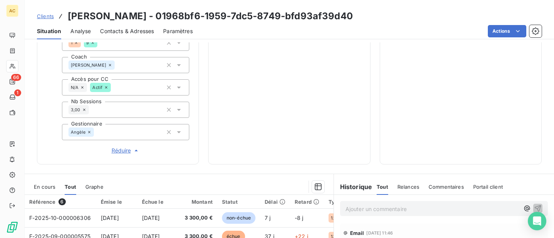
scroll to position [256, 0]
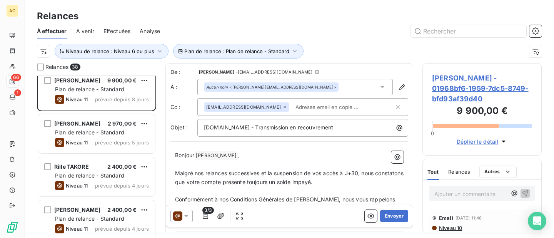
scroll to position [1170, 0]
click at [186, 216] on icon at bounding box center [186, 216] width 4 height 2
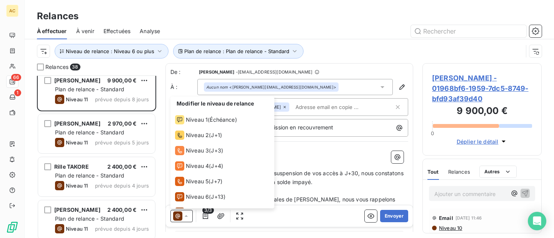
scroll to position [73, 0]
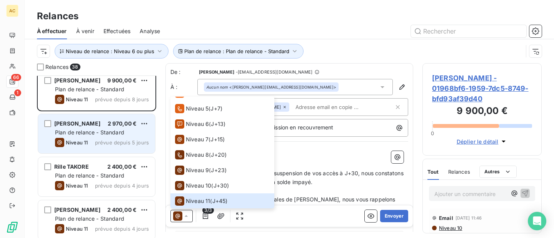
click at [80, 129] on div "Plan de relance - Standard" at bounding box center [102, 133] width 94 height 8
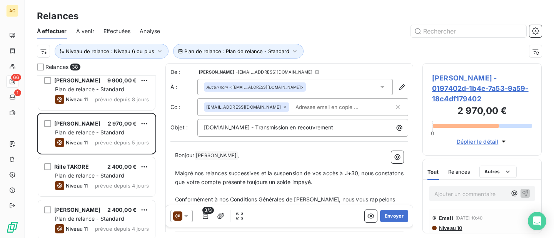
click at [447, 87] on span "[PERSON_NAME] - 0197402d-1b4e-7a53-9a59-18c4df179402" at bounding box center [482, 88] width 100 height 31
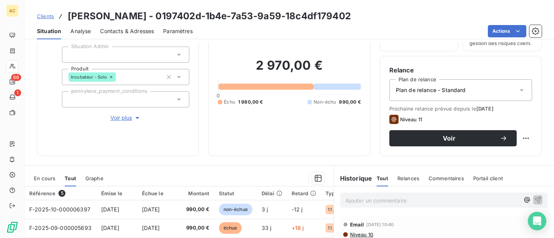
scroll to position [40, 0]
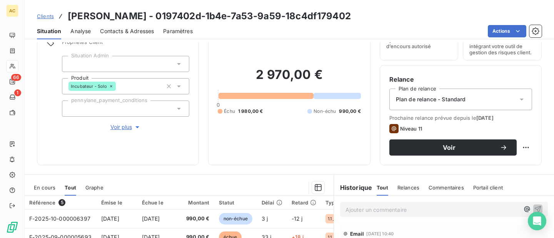
click at [117, 126] on span "Voir plus" at bounding box center [125, 127] width 31 height 8
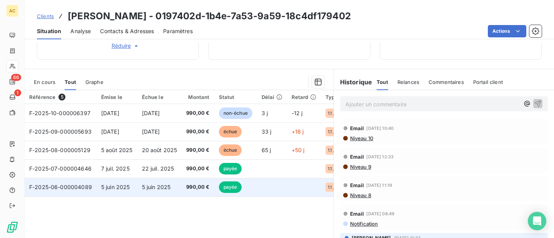
scroll to position [373, 0]
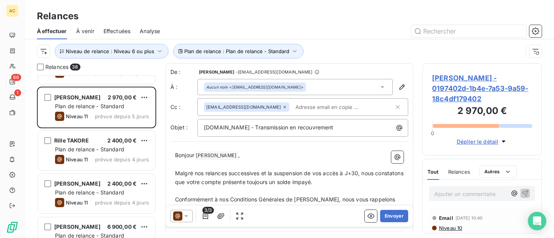
scroll to position [1194, 0]
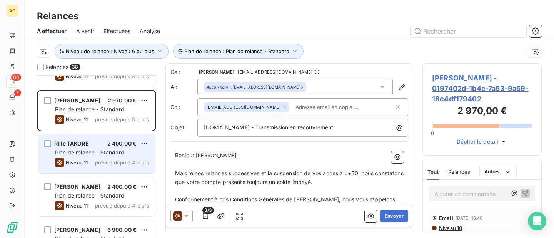
click at [79, 149] on span "Plan de relance - Standard" at bounding box center [89, 152] width 69 height 7
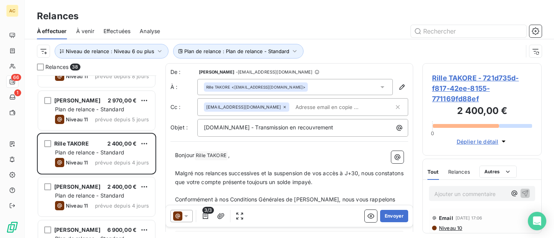
click at [464, 78] on span "Rille TAKORE - 721d735d-f817-42ee-8155-771169fd88ef" at bounding box center [482, 88] width 100 height 31
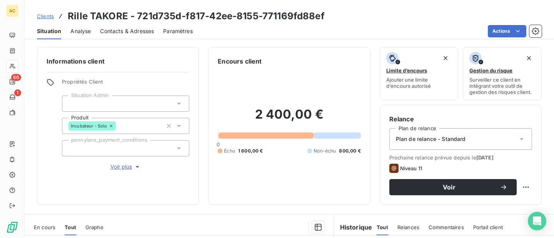
click at [126, 167] on span "Voir plus" at bounding box center [125, 167] width 31 height 8
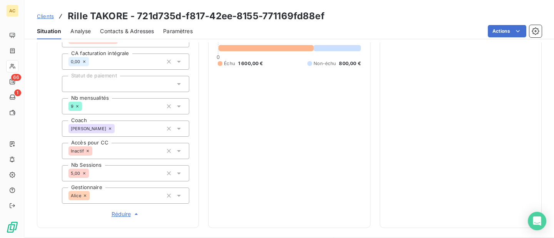
scroll to position [200, 0]
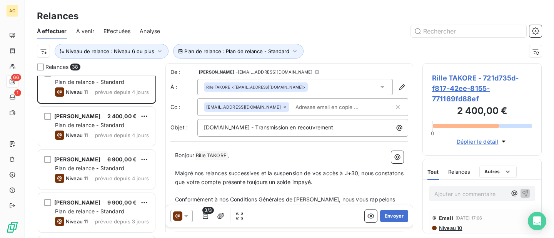
scroll to position [1266, 0]
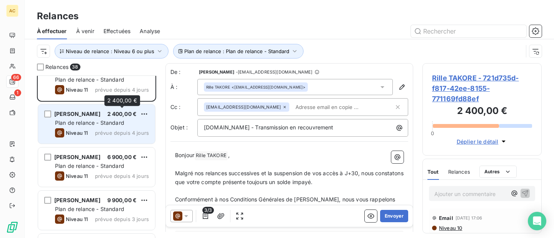
click at [107, 117] on div "2 400,00 €" at bounding box center [122, 114] width 30 height 8
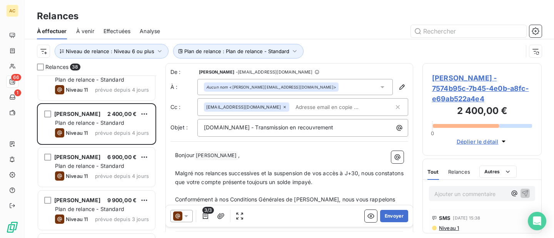
click at [447, 79] on span "[PERSON_NAME] - 7574b95c-7b45-4e0b-a8fc-e69ab522a4e4" at bounding box center [482, 88] width 100 height 31
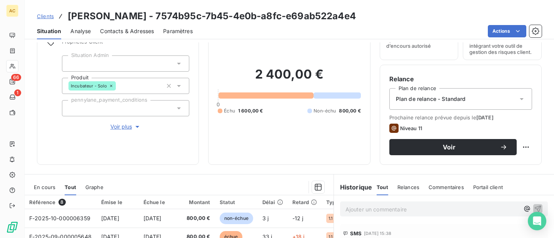
scroll to position [33, 0]
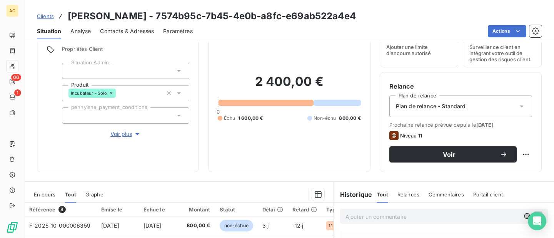
click at [116, 136] on span "Voir plus" at bounding box center [125, 134] width 31 height 8
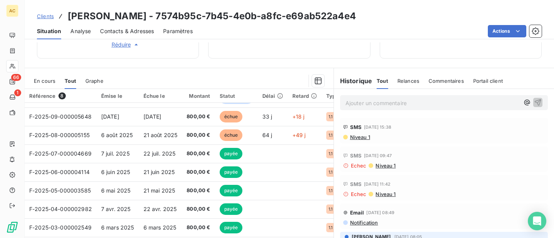
scroll to position [369, 0]
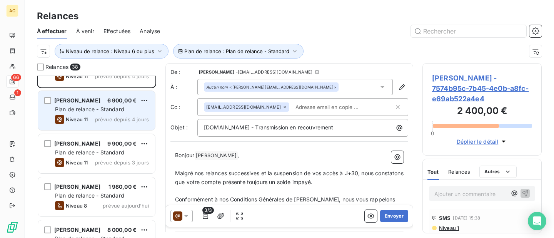
scroll to position [1311, 0]
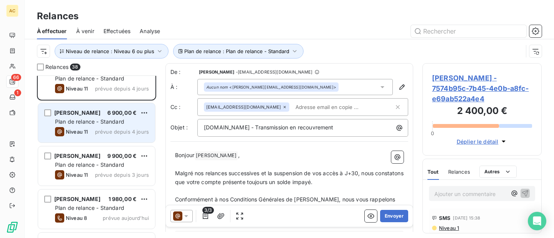
click at [81, 118] on div "Plan de relance - Standard" at bounding box center [102, 122] width 94 height 8
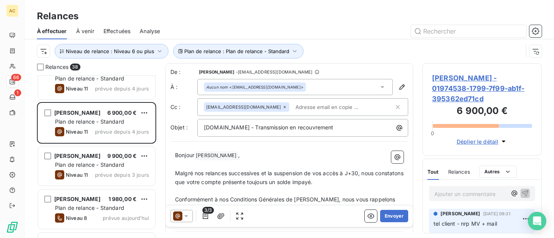
click at [454, 79] on span "[PERSON_NAME] - 01974538-1799-7f99-ab1f-395362ed71cd" at bounding box center [482, 88] width 100 height 31
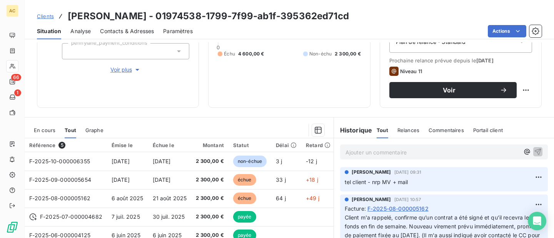
scroll to position [92, 0]
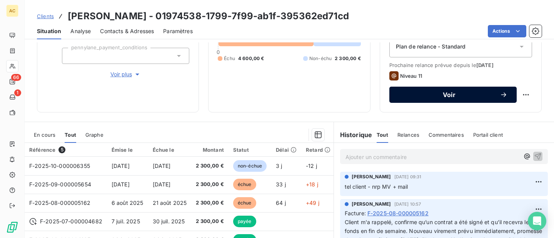
click at [464, 100] on button "Voir" at bounding box center [453, 95] width 127 height 16
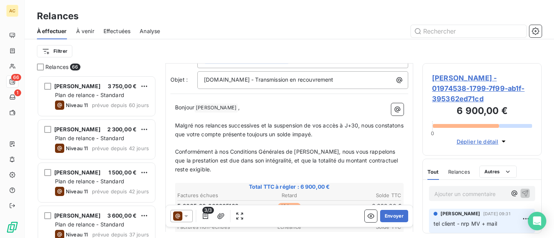
scroll to position [49, 0]
click at [185, 215] on icon at bounding box center [186, 216] width 8 height 8
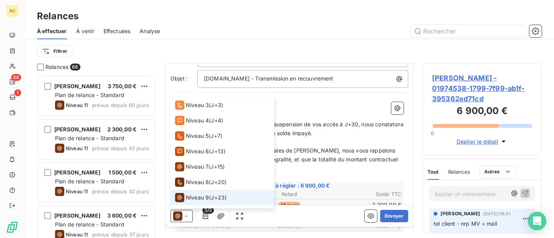
scroll to position [36, 0]
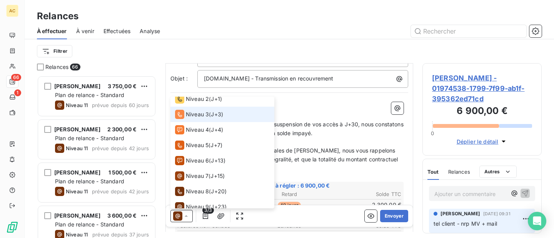
click at [205, 116] on span "Niveau 3" at bounding box center [197, 114] width 23 height 8
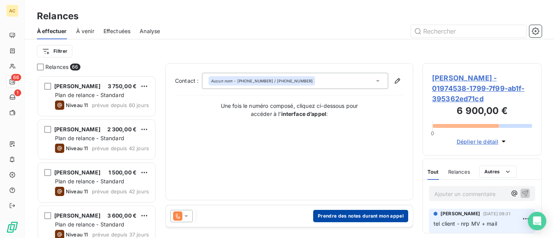
click at [340, 213] on button "Prendre des notes durant mon appel" at bounding box center [360, 216] width 95 height 12
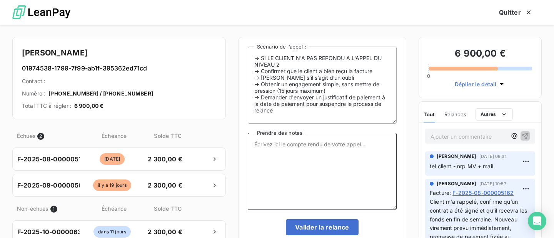
click at [267, 144] on textarea "Prendre des notes" at bounding box center [322, 171] width 149 height 77
type textarea "niveau validé pour reprise du plan"
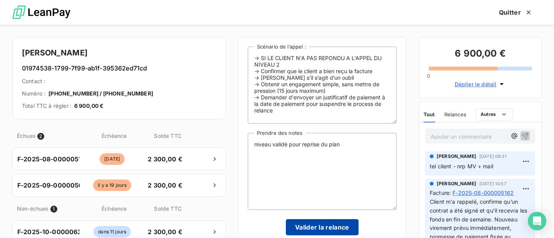
click at [319, 225] on button "Valider la relance" at bounding box center [322, 227] width 73 height 16
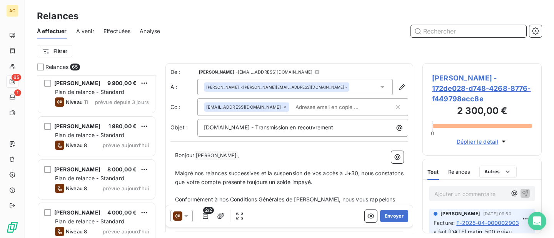
scroll to position [1355, 0]
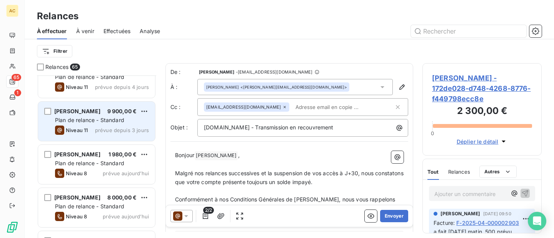
click at [91, 119] on span "Plan de relance - Standard" at bounding box center [89, 120] width 69 height 7
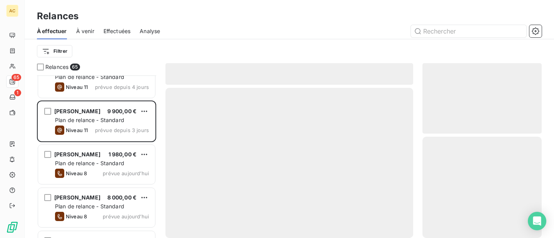
scroll to position [1317, 0]
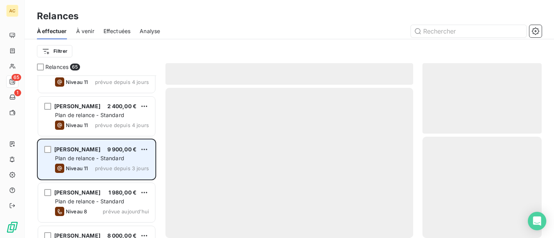
click at [113, 159] on span "Plan de relance - Standard" at bounding box center [89, 158] width 69 height 7
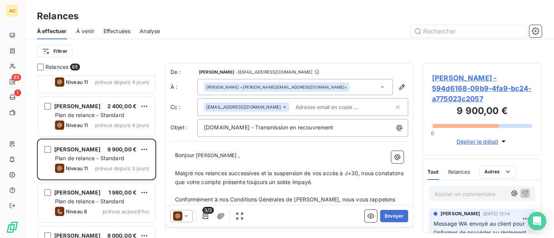
click at [465, 75] on span "[PERSON_NAME] - 594d6168-09b9-4fa9-bc24-a775023c2057" at bounding box center [482, 88] width 100 height 31
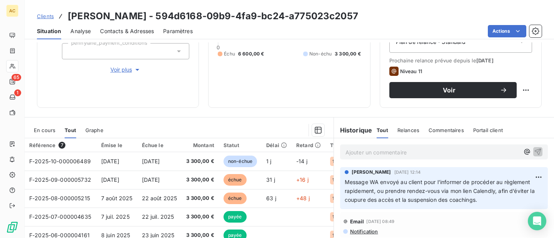
scroll to position [95, 0]
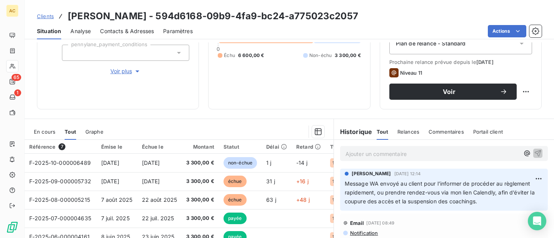
click at [119, 74] on span "Voir plus" at bounding box center [125, 71] width 31 height 8
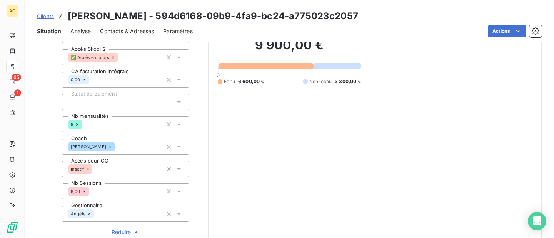
scroll to position [183, 0]
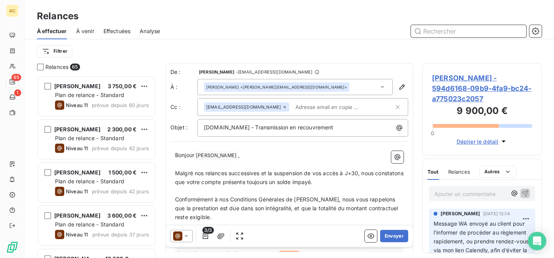
scroll to position [182, 119]
